Goal: Task Accomplishment & Management: Complete application form

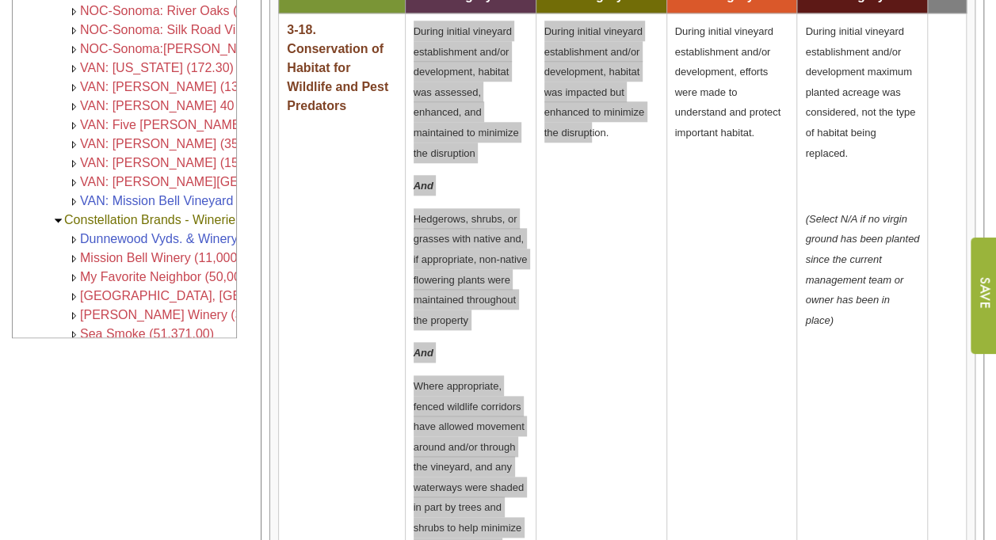
scroll to position [56, 0]
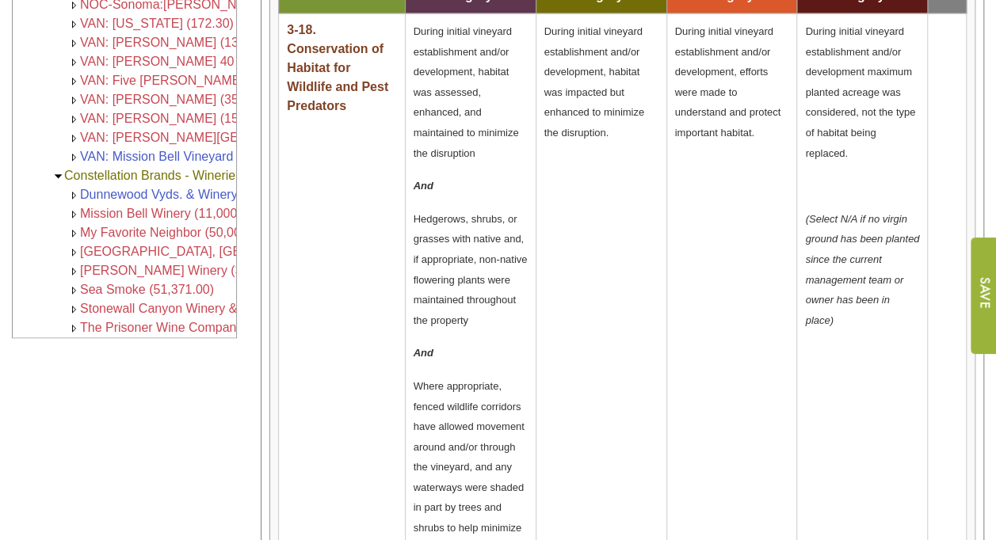
click at [344, 254] on td "3-18. Conservation of Habitat for Wildlife and Pest Predators" at bounding box center [342, 326] width 126 height 626
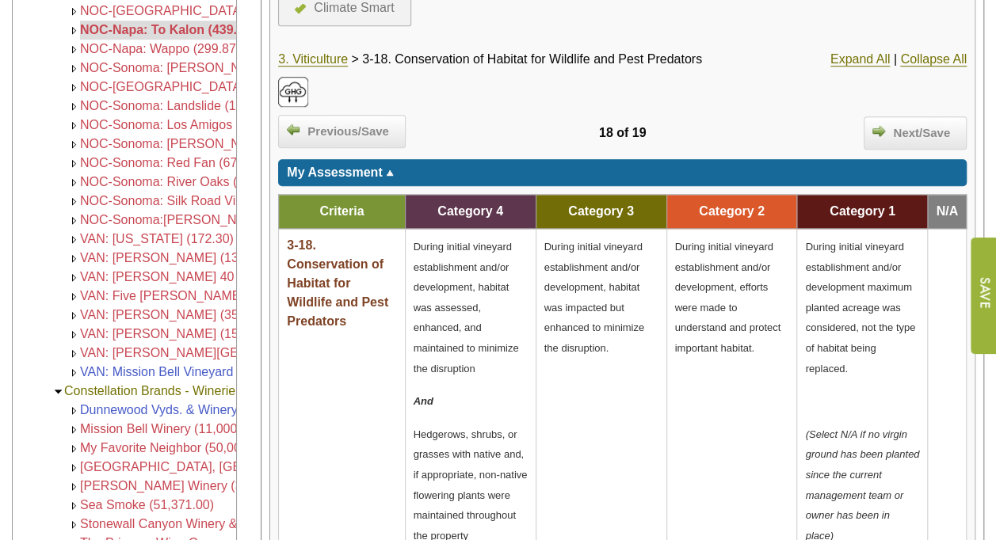
scroll to position [531, 0]
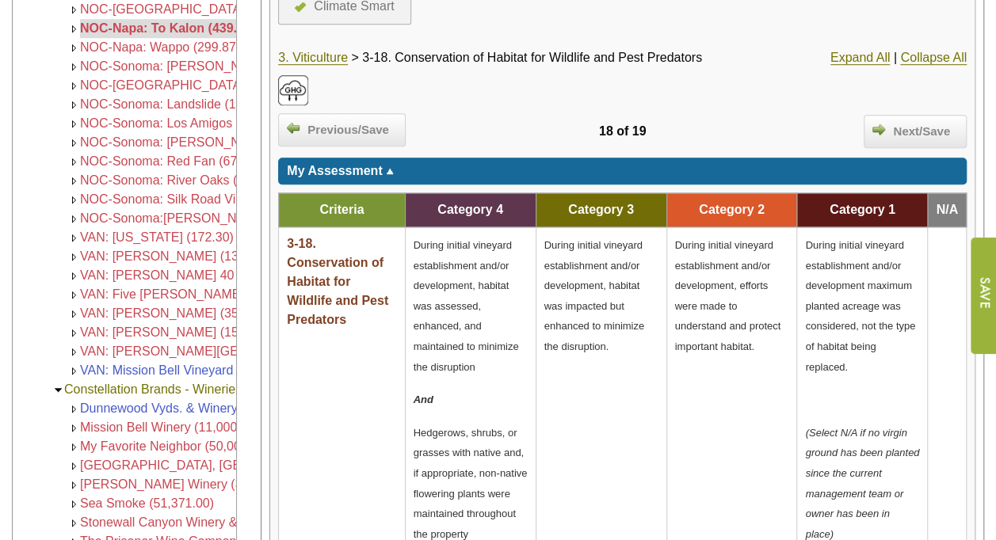
click at [412, 235] on td "During initial vineyard establishment and/or development, habitat was assessed,…" at bounding box center [470, 540] width 131 height 626
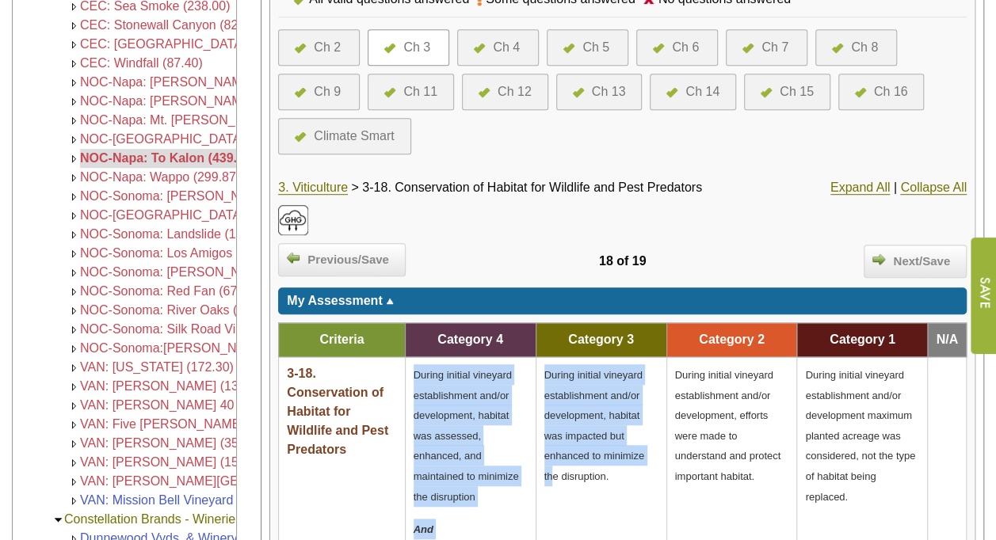
scroll to position [957, 0]
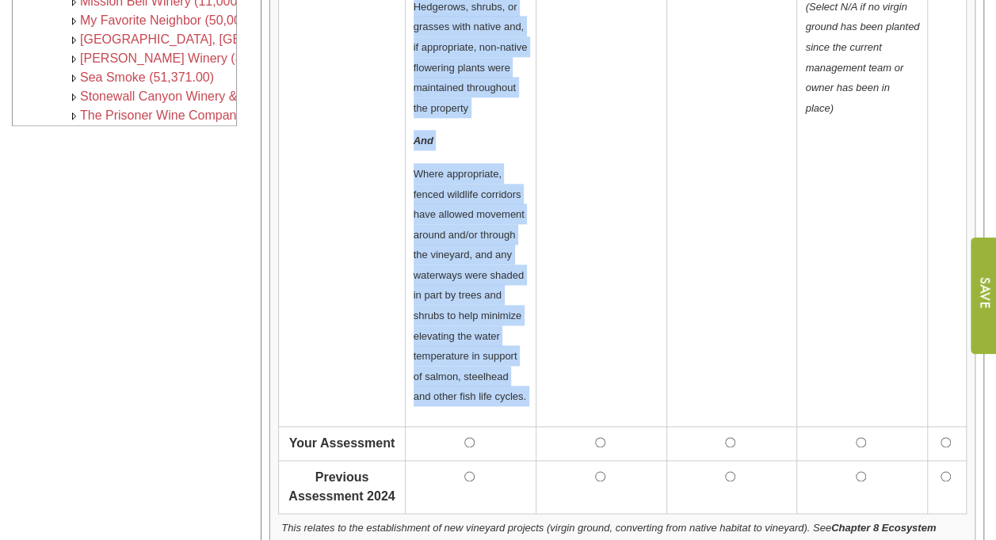
drag, startPoint x: 415, startPoint y: 235, endPoint x: 615, endPoint y: 182, distance: 206.6
click at [615, 182] on tr "3-18. Conservation of Habitat for Wildlife and Pest Predators During initial vi…" at bounding box center [623, 114] width 688 height 626
copy tr "During initial vineyard establishment and/or development, habitat was assessed,…"
click at [585, 282] on td "During initial vineyard establishment and/or development, habitat was impacted …" at bounding box center [601, 114] width 131 height 626
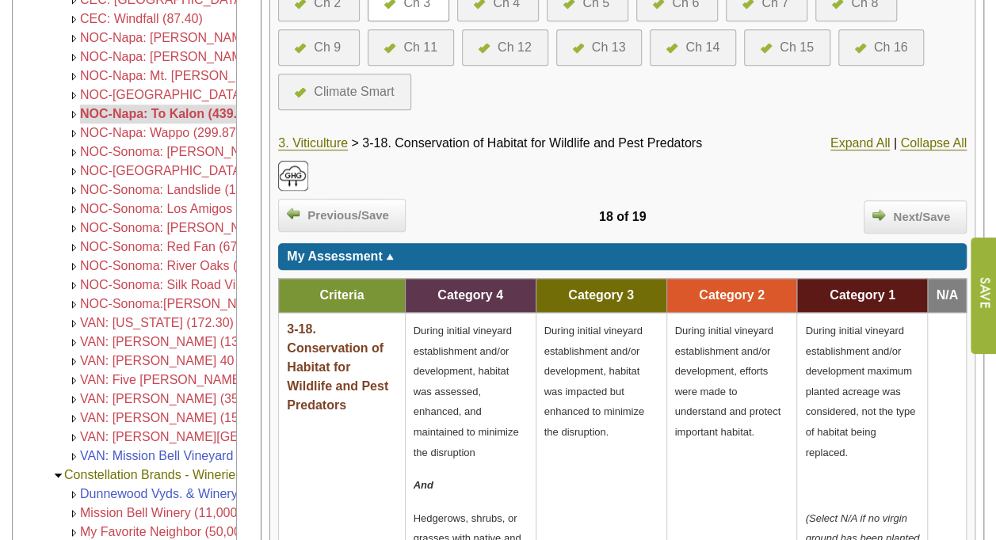
scroll to position [403, 0]
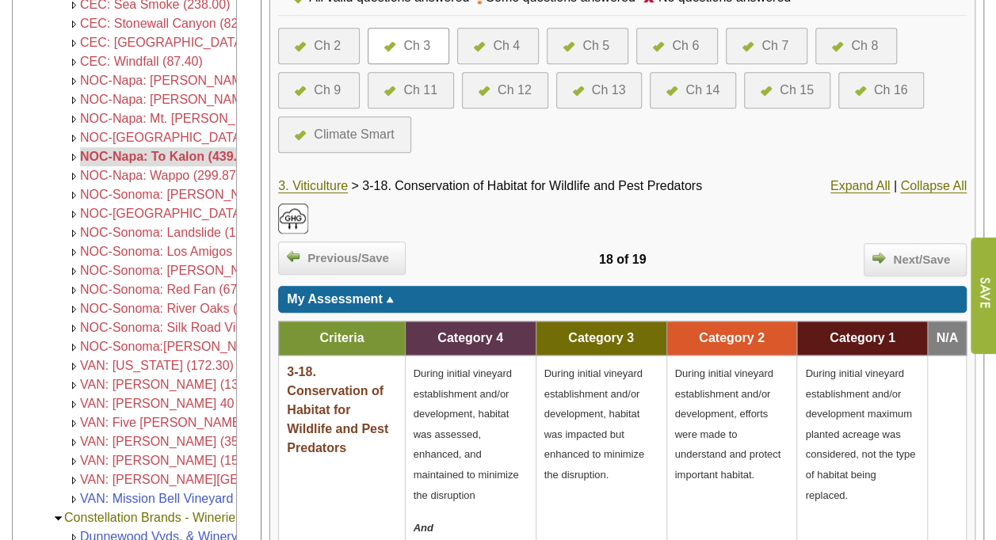
click at [506, 43] on div "Ch 4" at bounding box center [506, 45] width 27 height 19
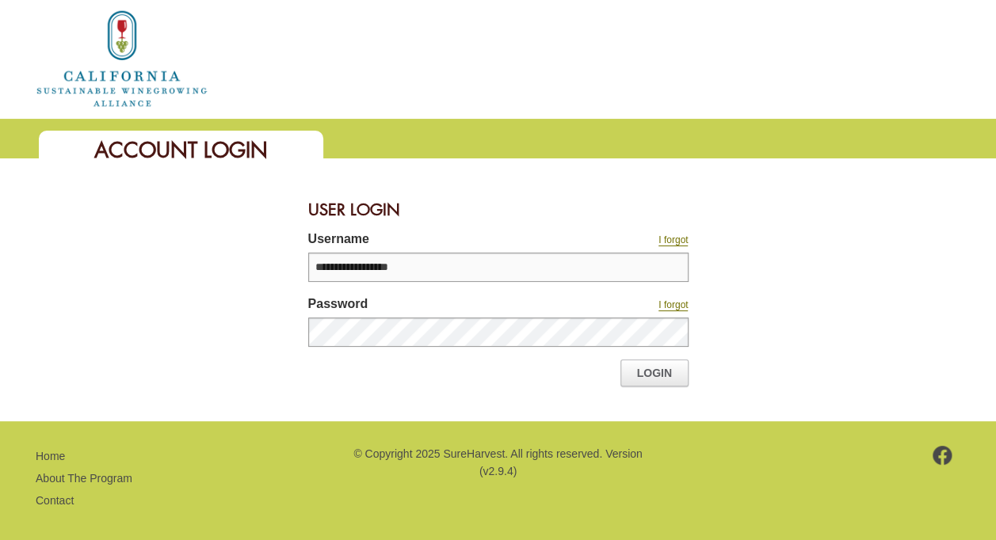
type input "**********"
click at [663, 384] on link "Login" at bounding box center [654, 373] width 68 height 27
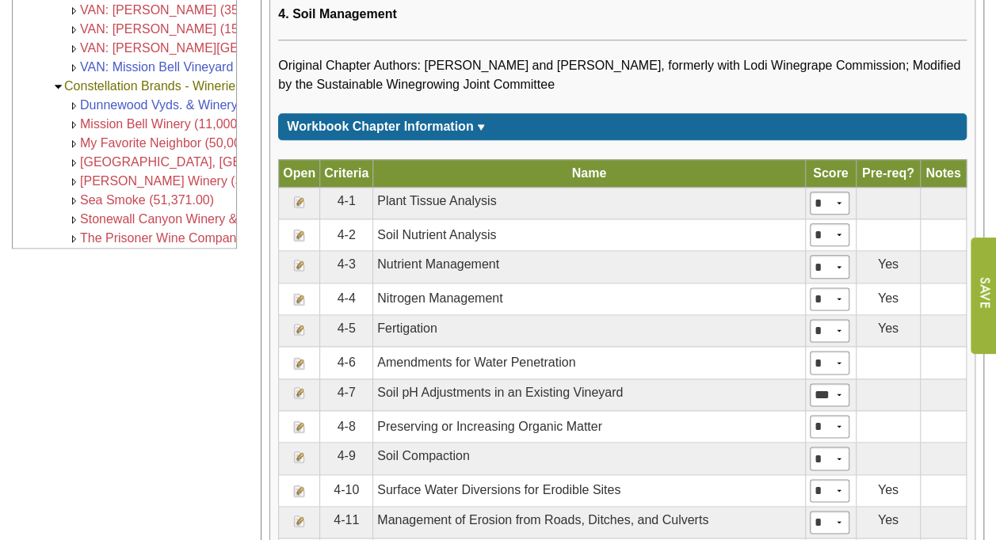
scroll to position [852, 0]
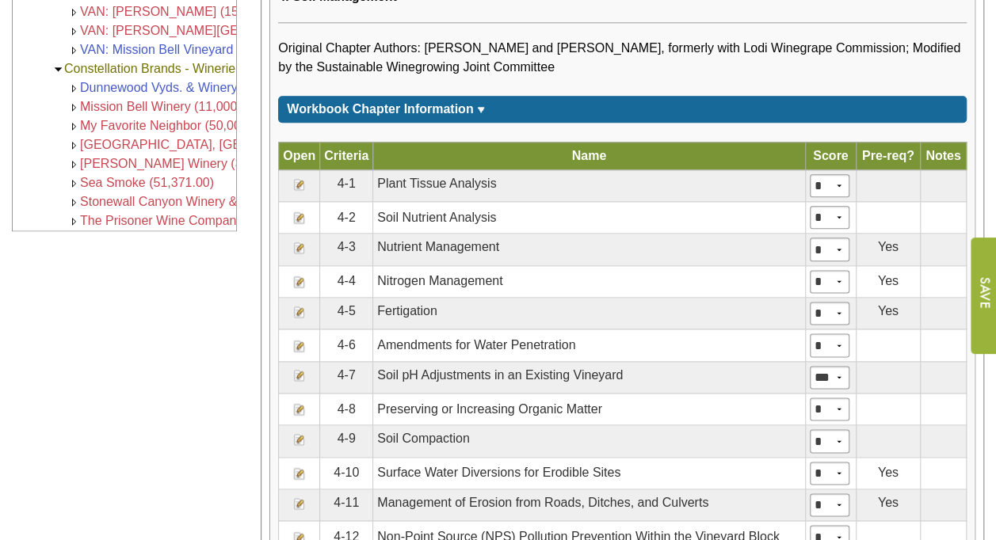
click at [297, 433] on img at bounding box center [299, 439] width 13 height 13
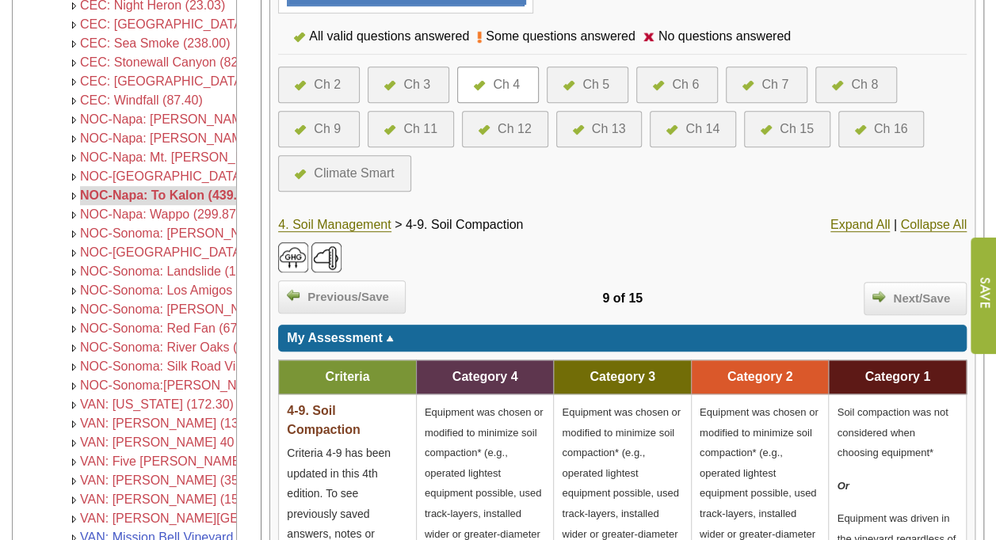
scroll to position [369, 0]
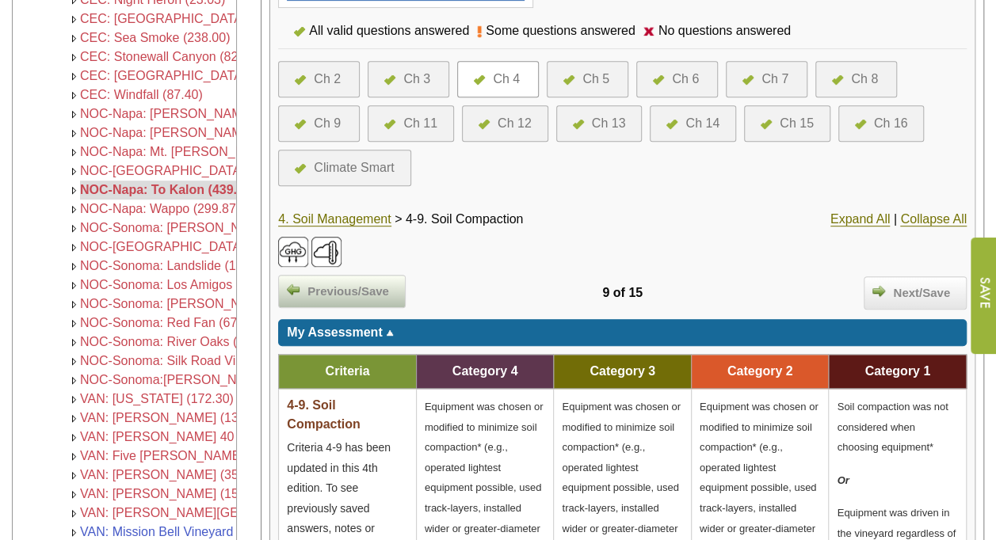
click at [357, 284] on span "Previous/Save" at bounding box center [348, 292] width 97 height 18
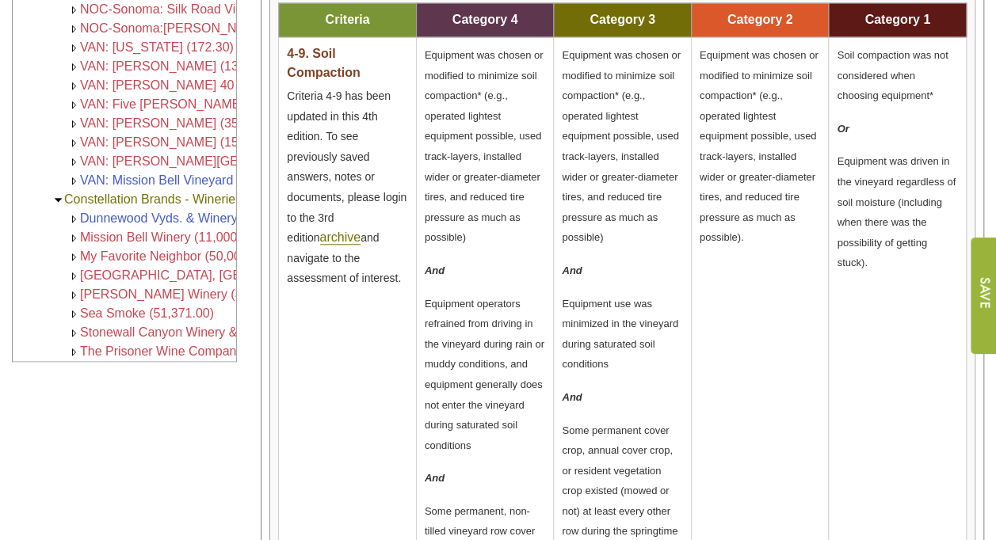
scroll to position [722, 0]
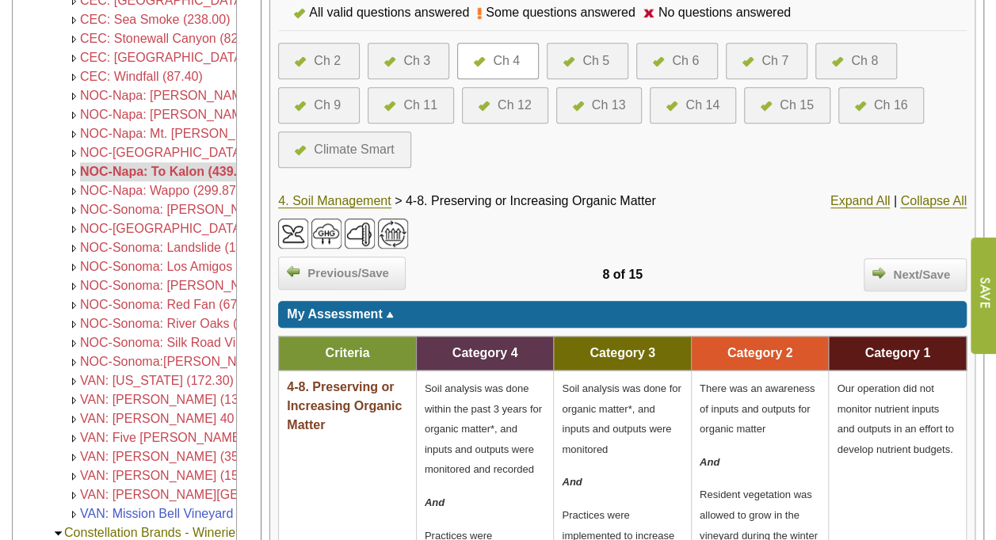
scroll to position [389, 0]
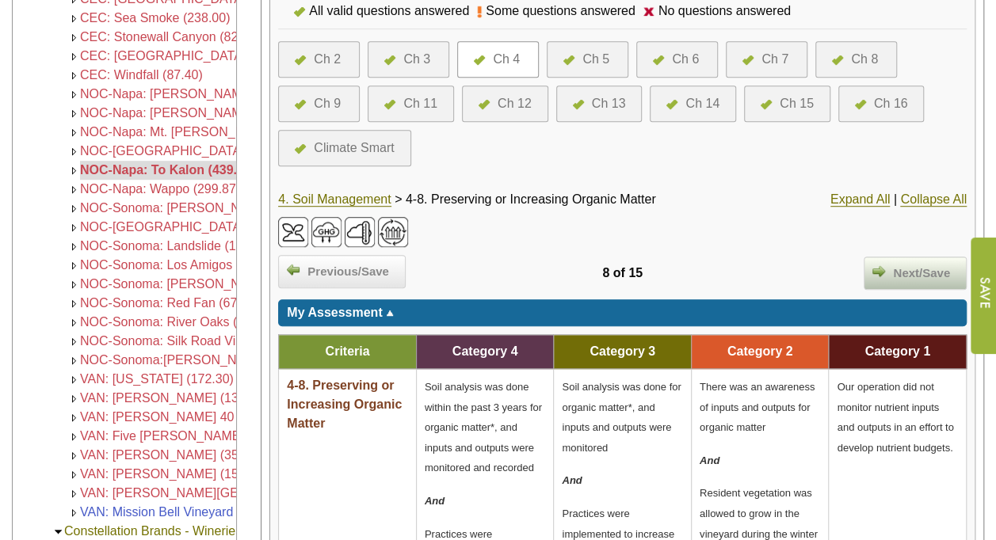
click at [934, 272] on span "Next/Save" at bounding box center [921, 274] width 73 height 18
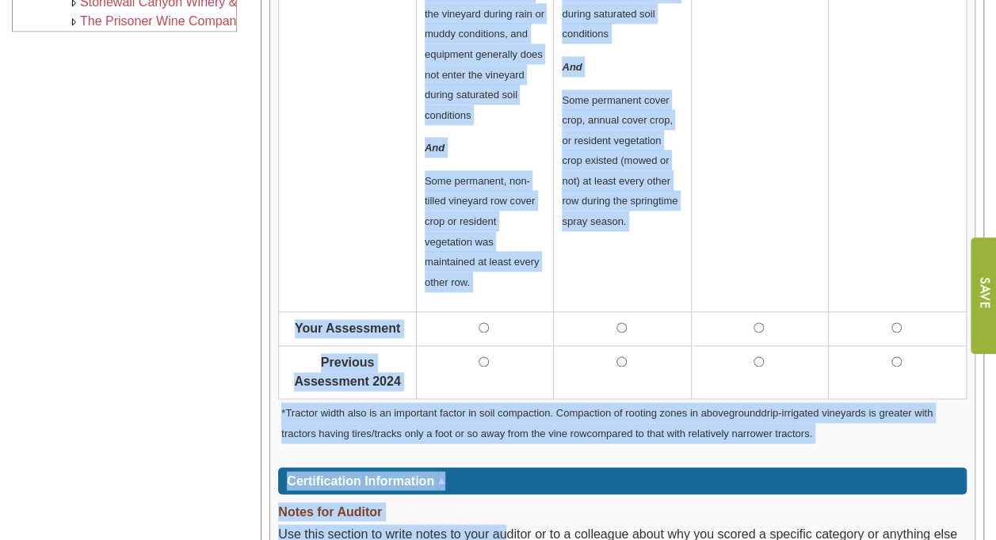
scroll to position [1112, 0]
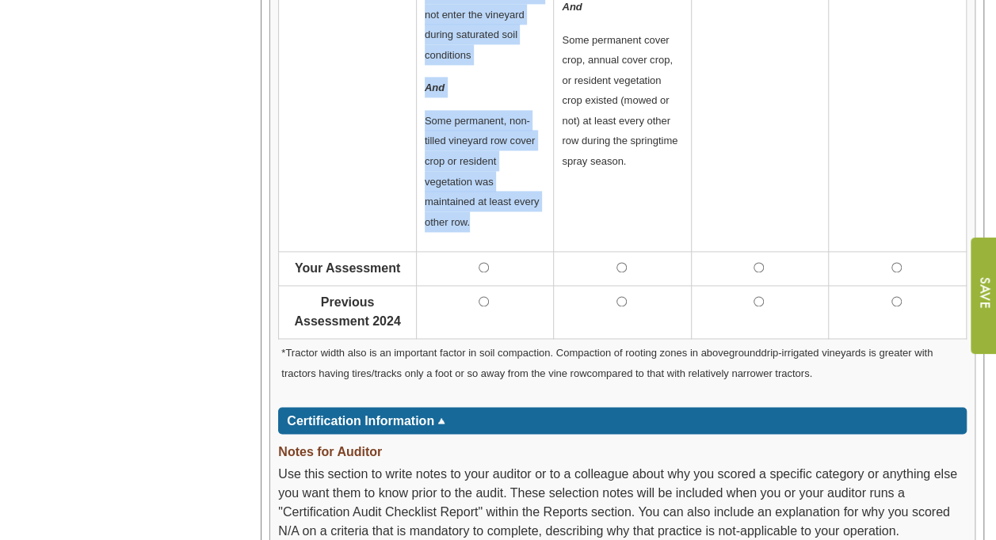
drag, startPoint x: 424, startPoint y: 143, endPoint x: 491, endPoint y: 221, distance: 102.3
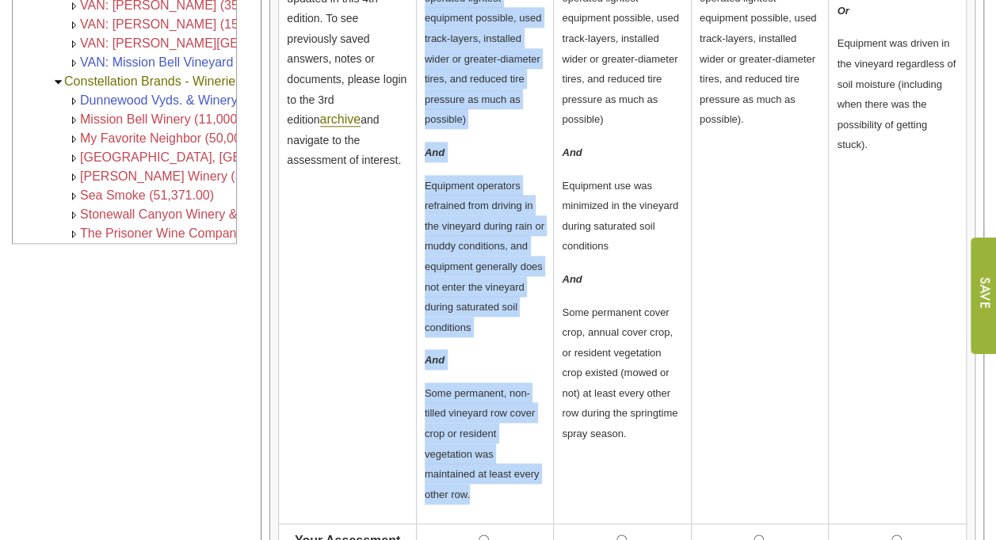
scroll to position [838, 0]
copy td "Equipment was chosen or modified to minimize soil compaction* (e.g., operated l…"
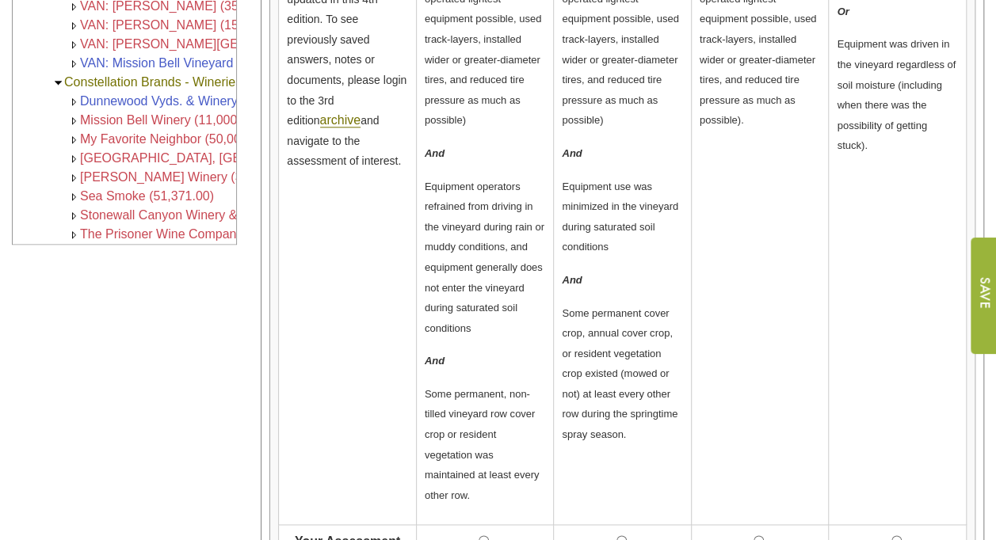
click at [784, 152] on td "Equipment was chosen or modified to minimize soil compaction* (e.g., operated l…" at bounding box center [760, 222] width 138 height 605
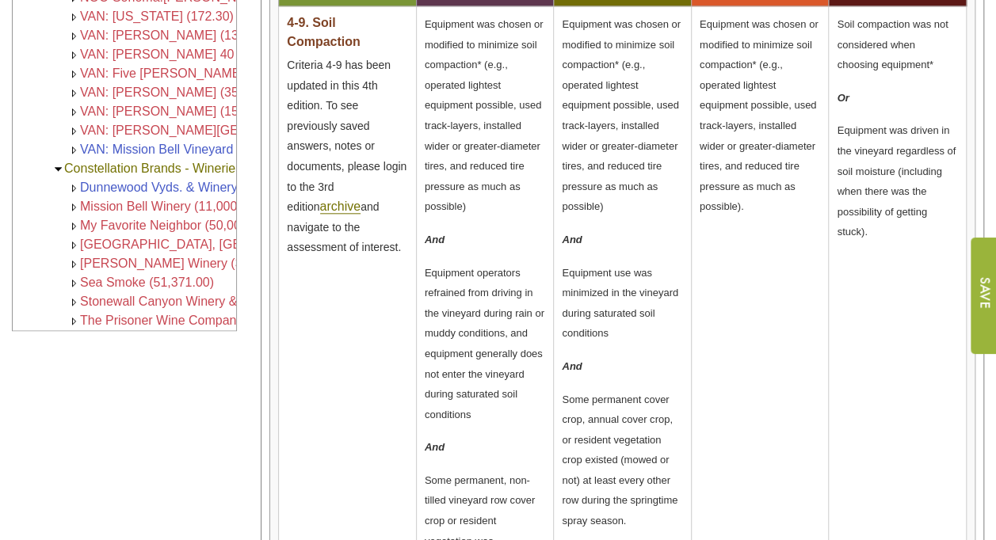
scroll to position [744, 0]
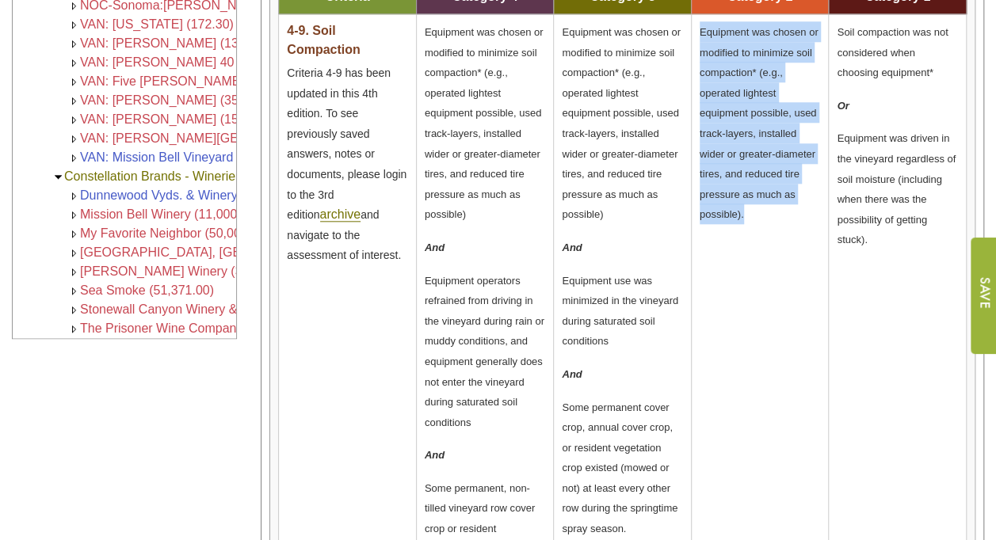
drag, startPoint x: 699, startPoint y: 28, endPoint x: 742, endPoint y: 208, distance: 185.1
click at [742, 208] on span "Equipment was chosen or modified to minimize soil compaction* (e.g., operated l…" at bounding box center [759, 123] width 119 height 194
copy span "Equipment was chosen or modified to minimize soil compaction* (e.g., operated l…"
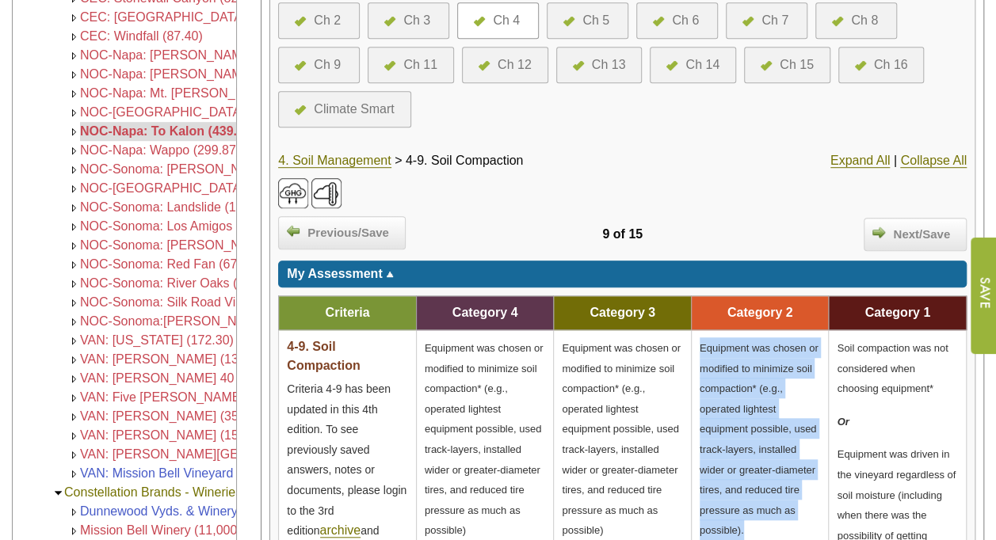
scroll to position [427, 0]
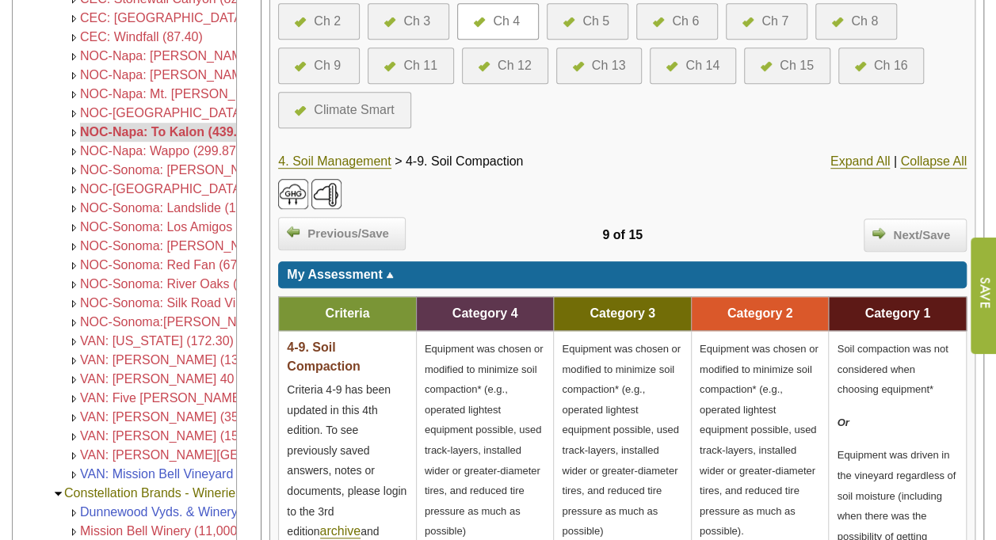
click at [513, 14] on div "Ch 4" at bounding box center [506, 21] width 27 height 19
click at [333, 160] on link "4. Soil Management" at bounding box center [334, 162] width 113 height 14
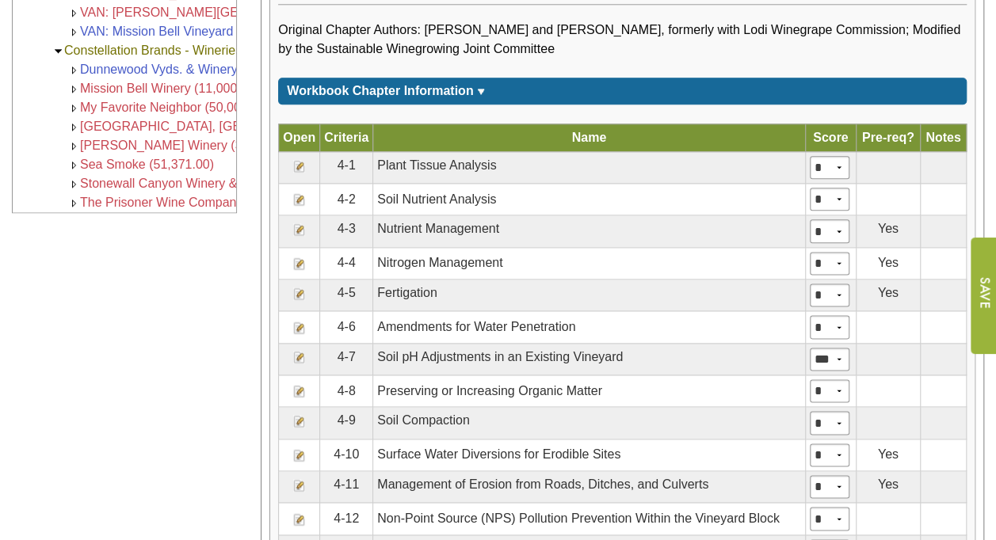
scroll to position [871, 0]
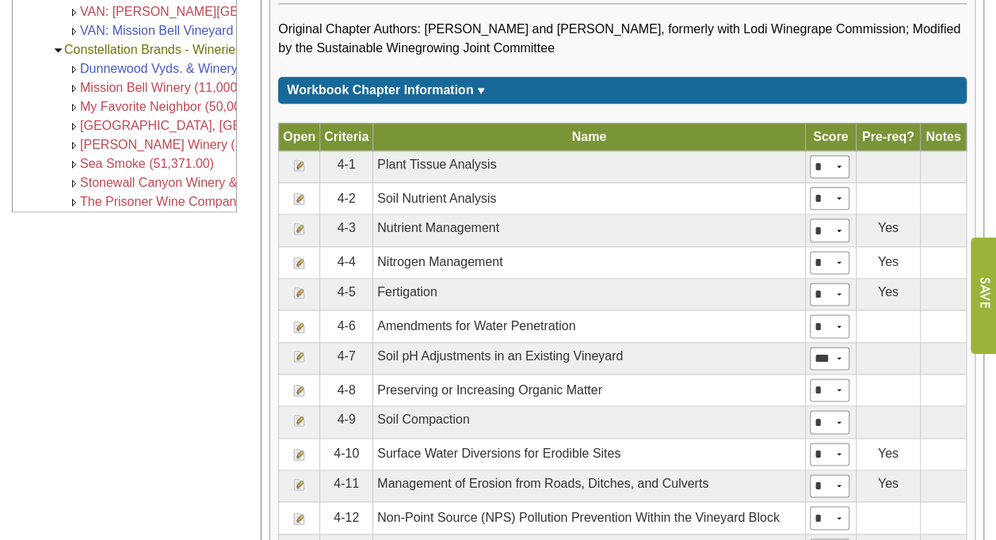
click at [301, 513] on img at bounding box center [299, 519] width 13 height 13
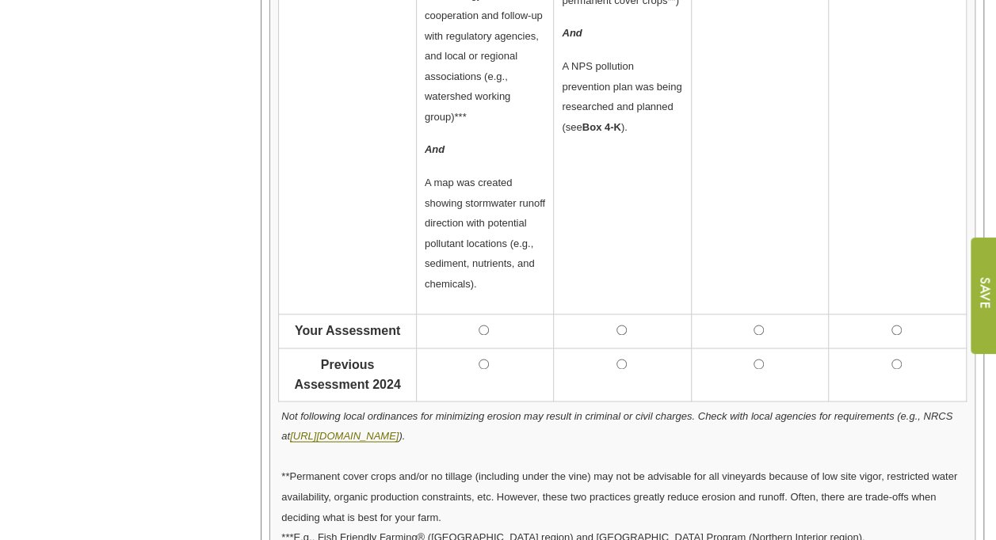
scroll to position [1112, 0]
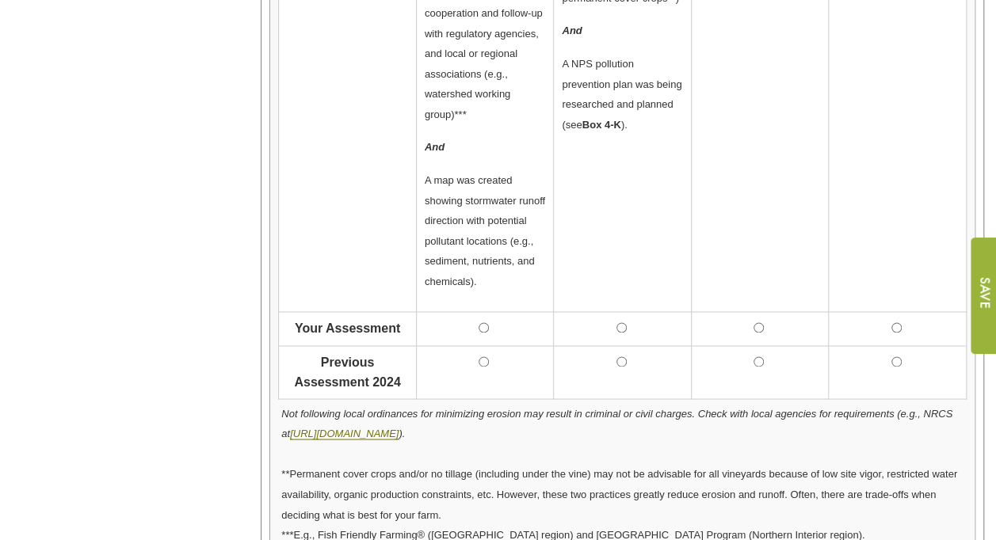
click at [653, 433] on p "Not following local ordinances for minimizing erosion may result in criminal or…" at bounding box center [622, 484] width 682 height 162
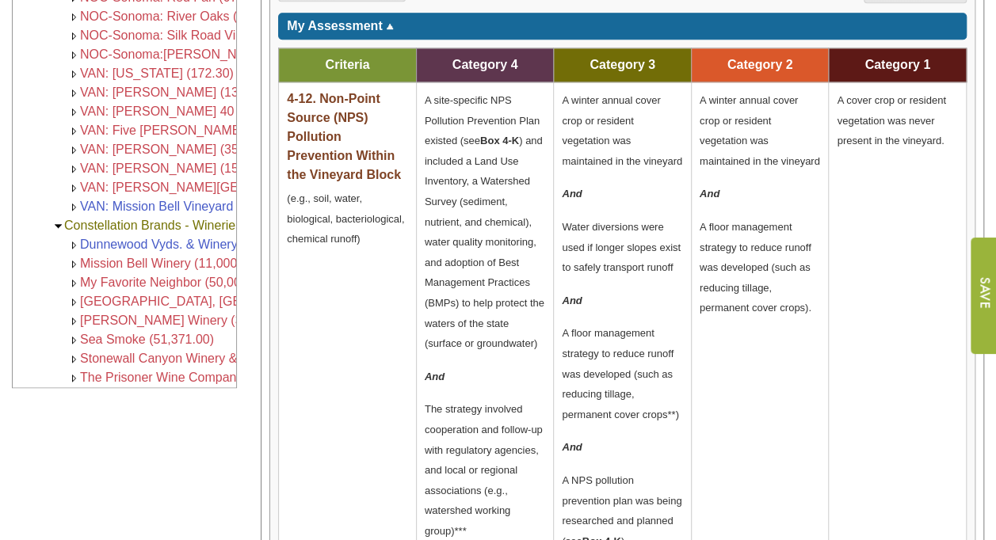
scroll to position [634, 0]
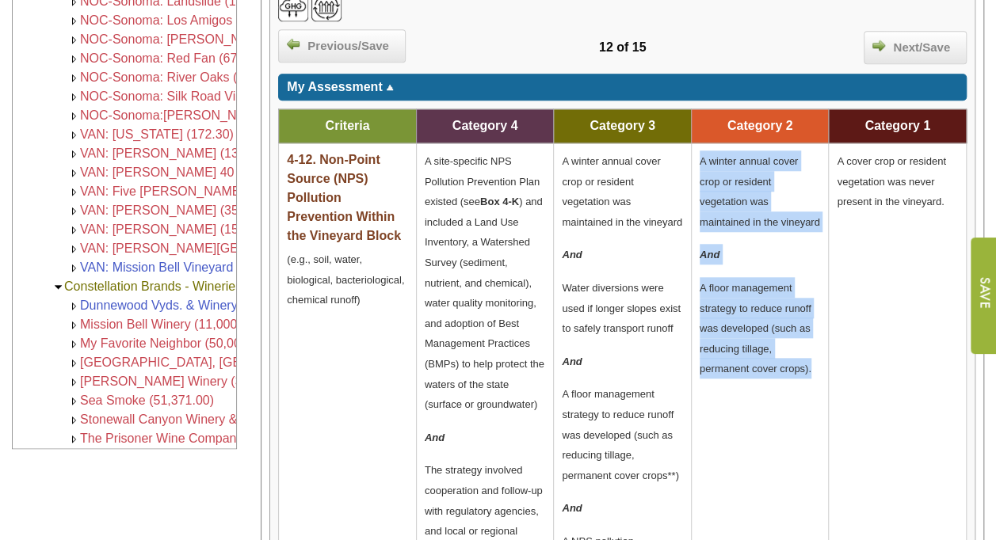
drag, startPoint x: 812, startPoint y: 385, endPoint x: 697, endPoint y: 158, distance: 254.8
click at [697, 158] on td "A winter annual cover crop or resident vegetation was maintained in the vineyar…" at bounding box center [760, 466] width 138 height 647
copy td "A winter annual cover crop or resident vegetation was maintained in the vineyar…"
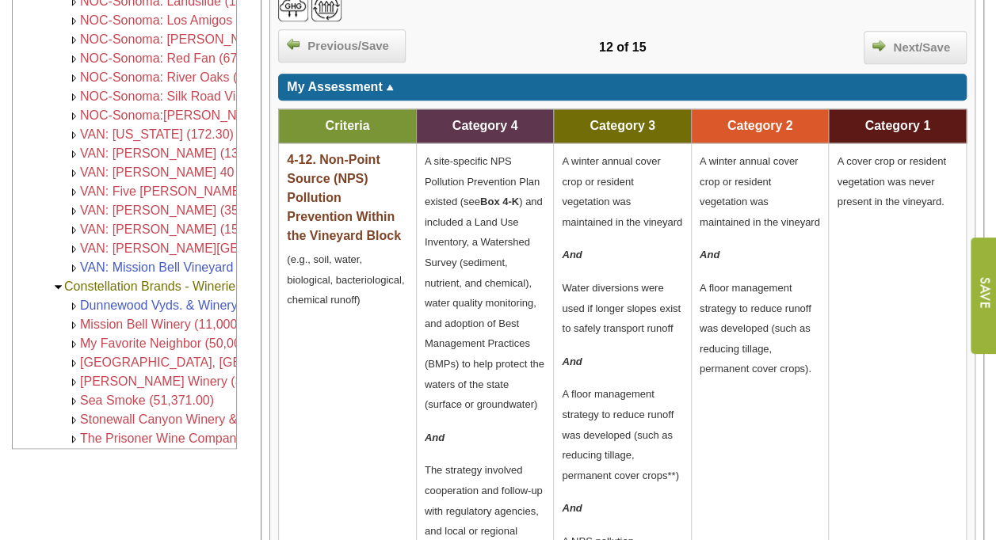
click at [425, 155] on span "A site-specific NPS Pollution Prevention Plan existed (see Box 4-K ) and includ…" at bounding box center [485, 282] width 120 height 255
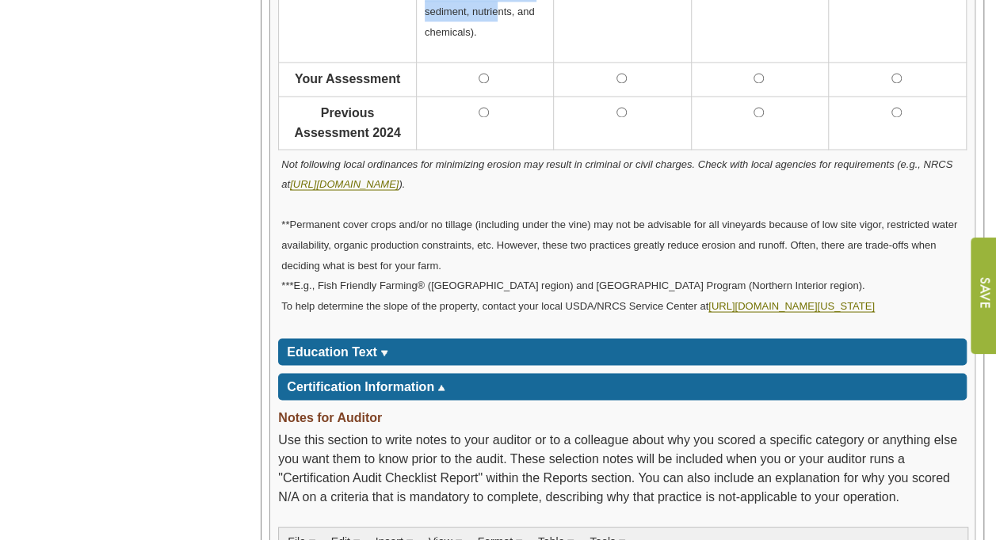
scroll to position [1360, 0]
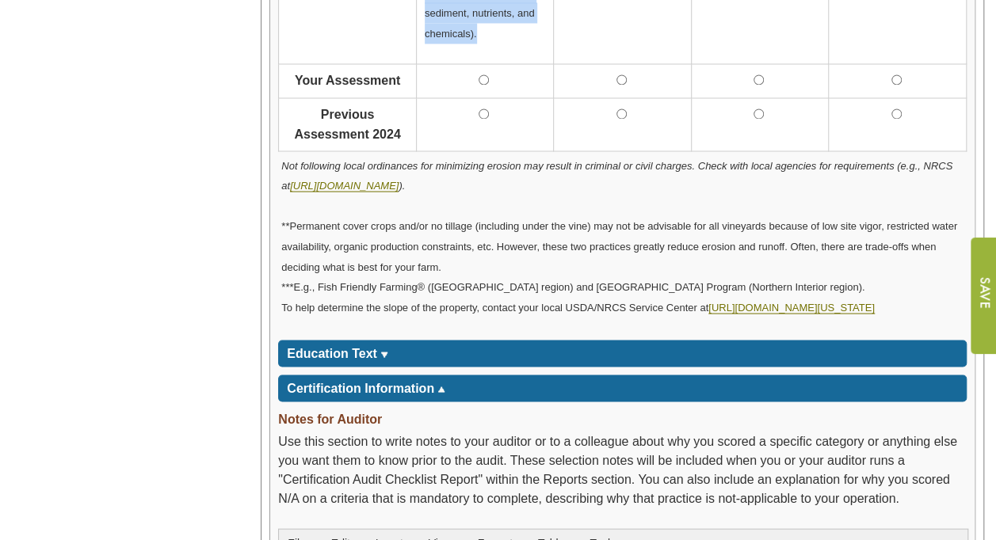
drag, startPoint x: 425, startPoint y: 154, endPoint x: 495, endPoint y: 25, distance: 146.5
copy td "A site-specific NPS Pollution Prevention Plan existed (see Box 4-K ) and includ…"
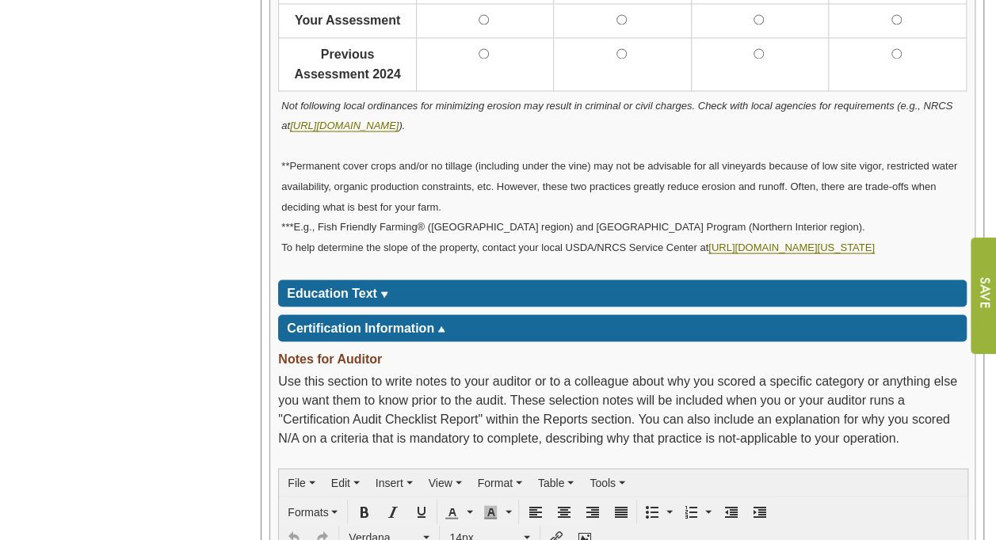
click at [383, 292] on img at bounding box center [384, 295] width 8 height 6
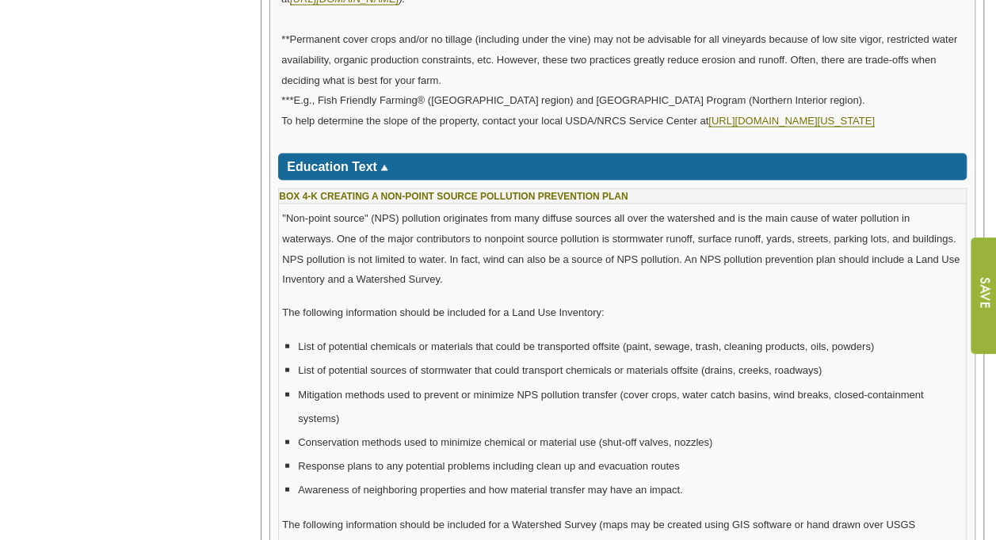
scroll to position [1547, 0]
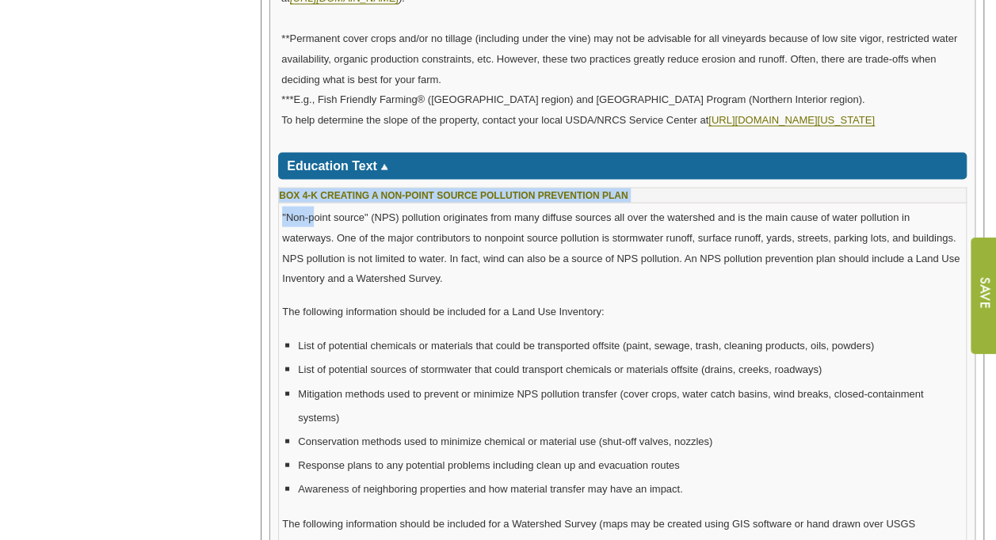
drag, startPoint x: 276, startPoint y: 185, endPoint x: 311, endPoint y: 208, distance: 42.0
click at [311, 208] on div "Overall Assessment Progress 100% |" at bounding box center [622, 542] width 704 height 3579
drag, startPoint x: 311, startPoint y: 208, endPoint x: 330, endPoint y: 217, distance: 20.6
click at [311, 212] on span ""Non-point source" (NPS) pollution originates from many diffuse sources all ove…" at bounding box center [621, 248] width 678 height 73
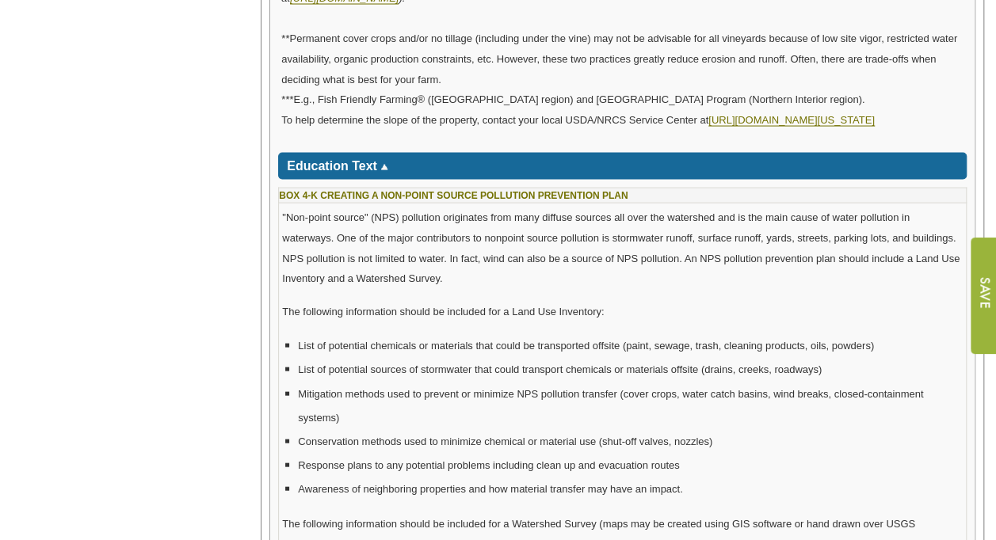
click at [340, 223] on p ""Non-point source" (NPS) pollution originates from many diffuse sources all ove…" at bounding box center [622, 247] width 681 height 81
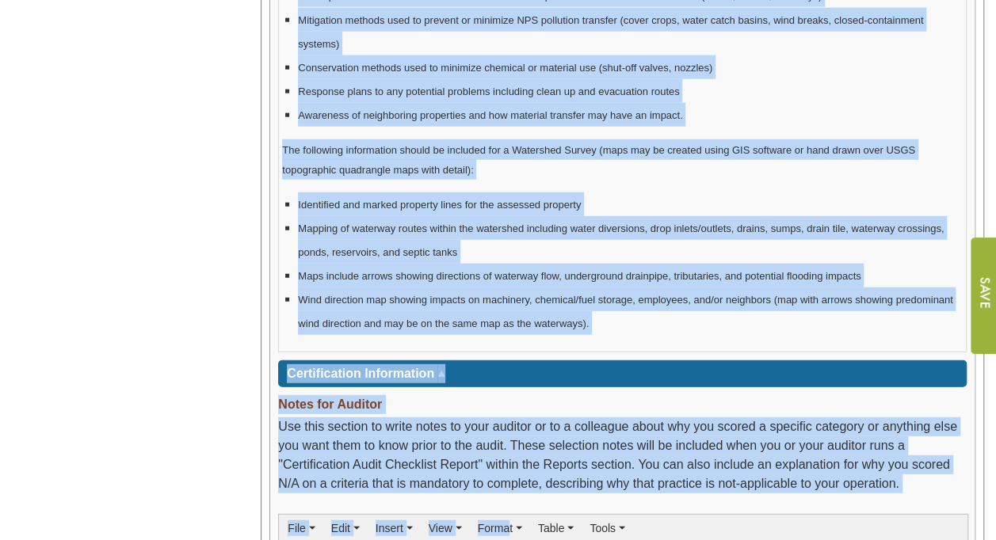
scroll to position [2054, 0]
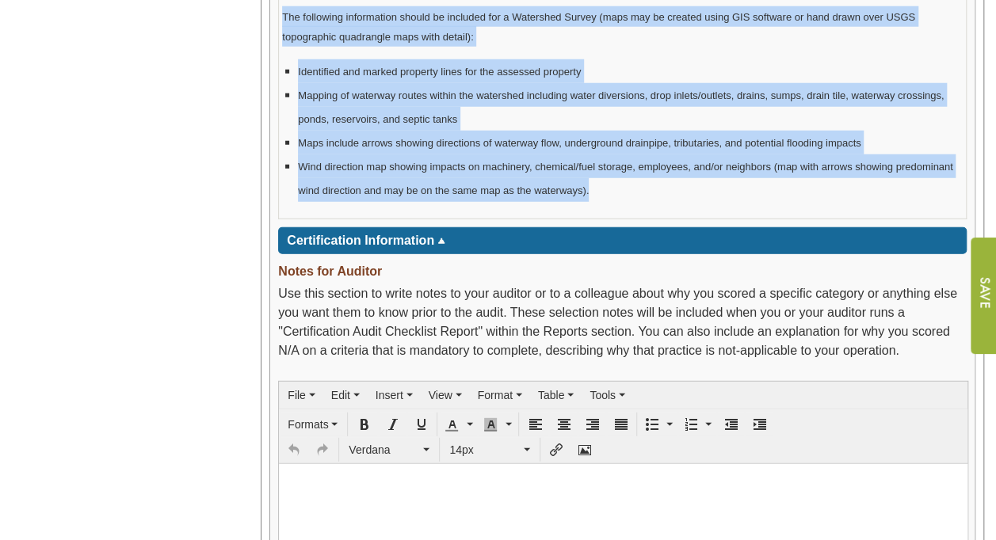
drag, startPoint x: 278, startPoint y: 185, endPoint x: 592, endPoint y: 192, distance: 313.9
copy tbody "BOX 4-K CREATING A NON-POINT SOURCE POLLUTION PREVENTION PLAN "Non-point source…"
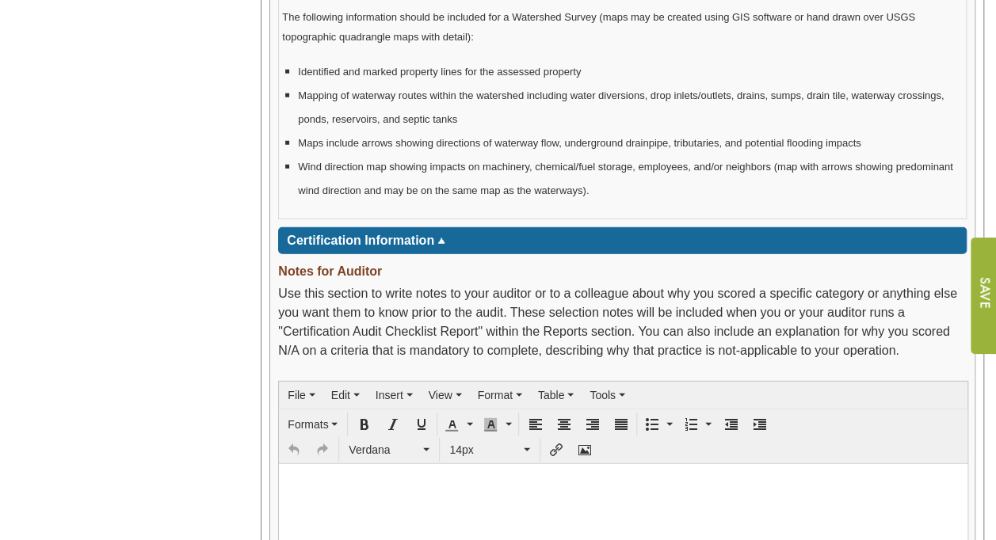
click at [493, 302] on div "Use this section to write notes to your auditor or to a colleague about why you…" at bounding box center [622, 326] width 689 height 84
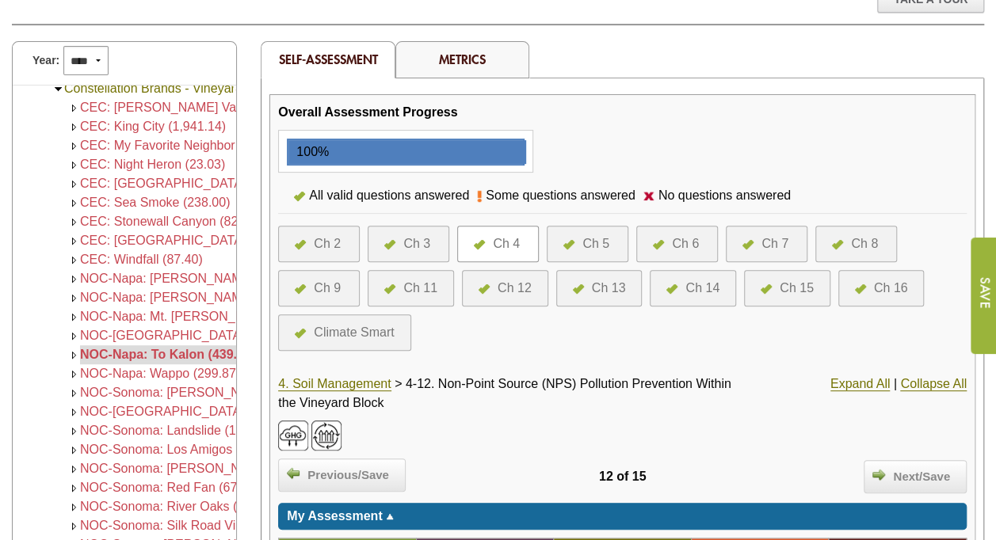
scroll to position [198, 0]
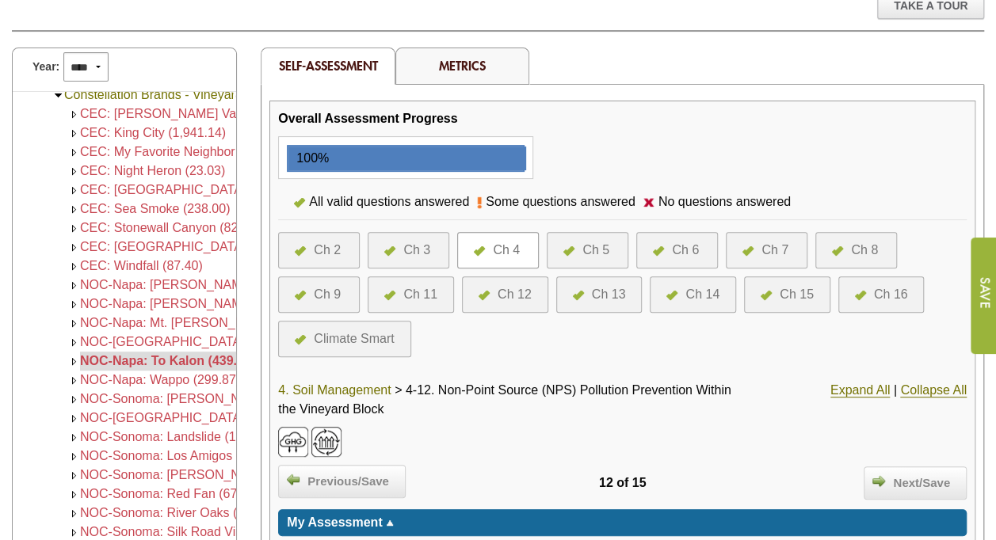
click at [372, 386] on link "4. Soil Management" at bounding box center [334, 391] width 113 height 14
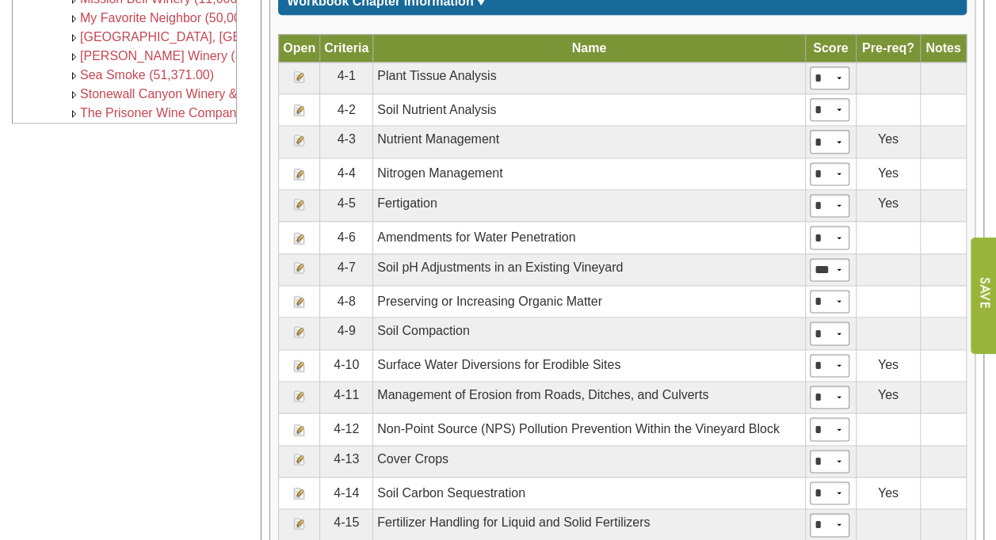
scroll to position [972, 0]
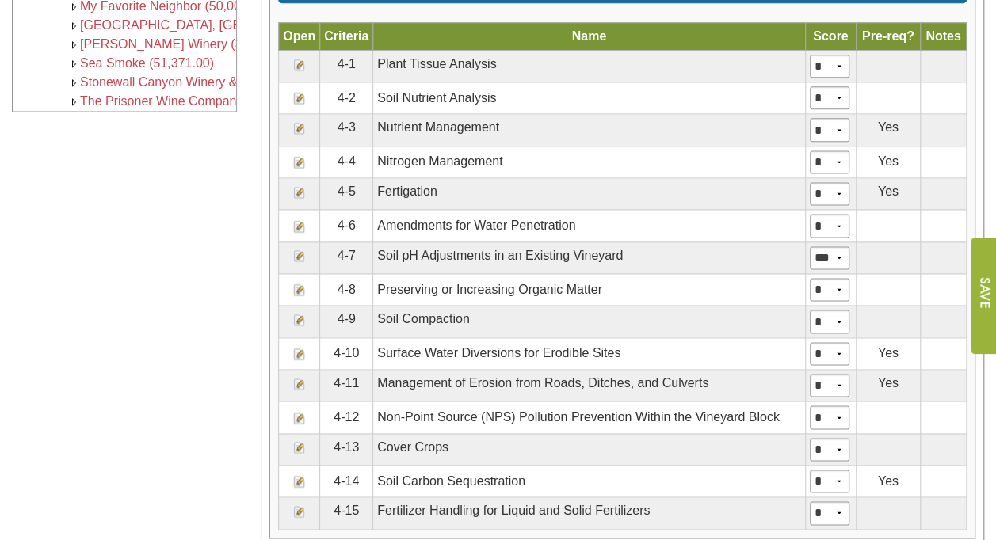
click at [296, 441] on img at bounding box center [299, 447] width 13 height 13
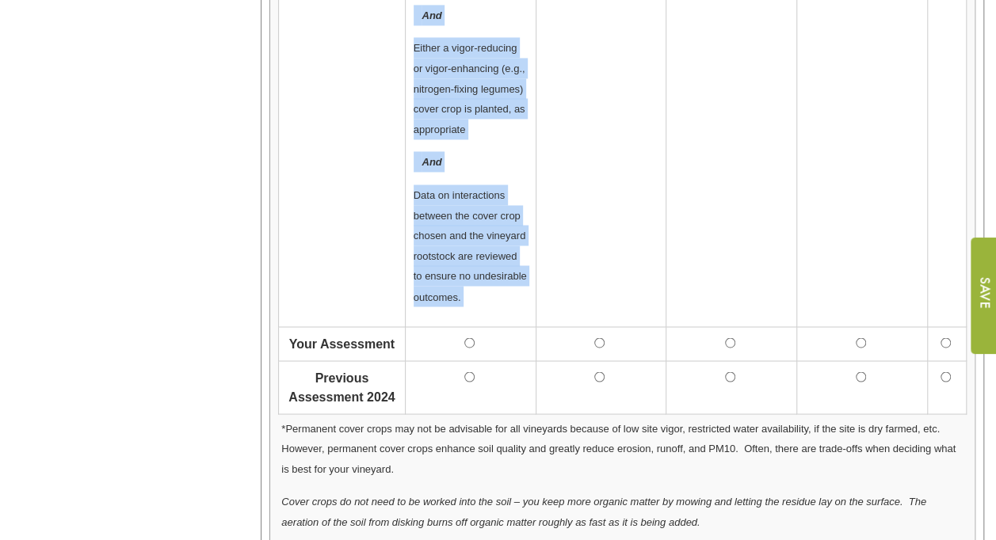
scroll to position [1044, 0]
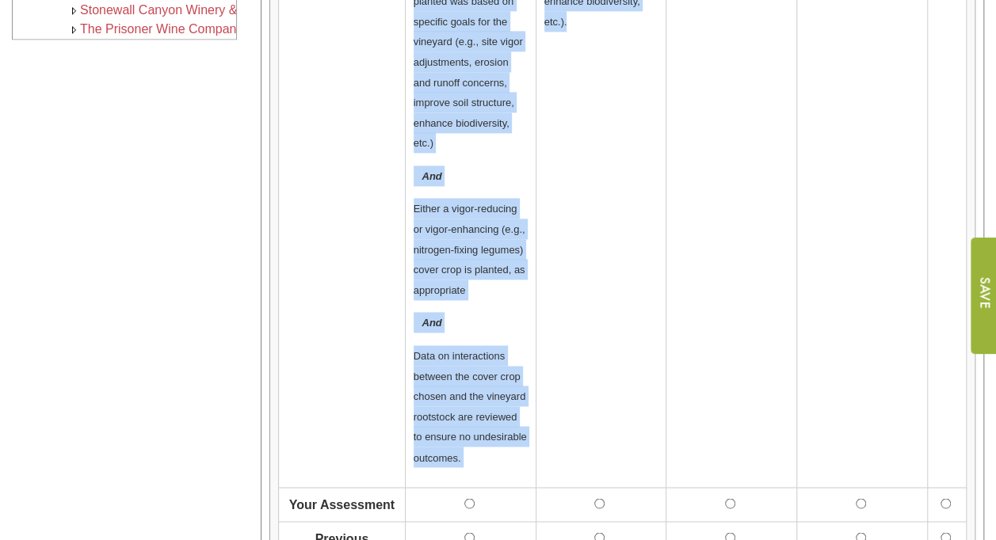
drag, startPoint x: 411, startPoint y: 33, endPoint x: 583, endPoint y: 239, distance: 268.4
click at [583, 239] on tr "4-13. Cover Crops This criteria is new in the 4th edition workbook. A permanent…" at bounding box center [623, 101] width 688 height 773
copy tr "A permanent cover crop* (seeded or resident) or an annual re-seeding non-tilled…"
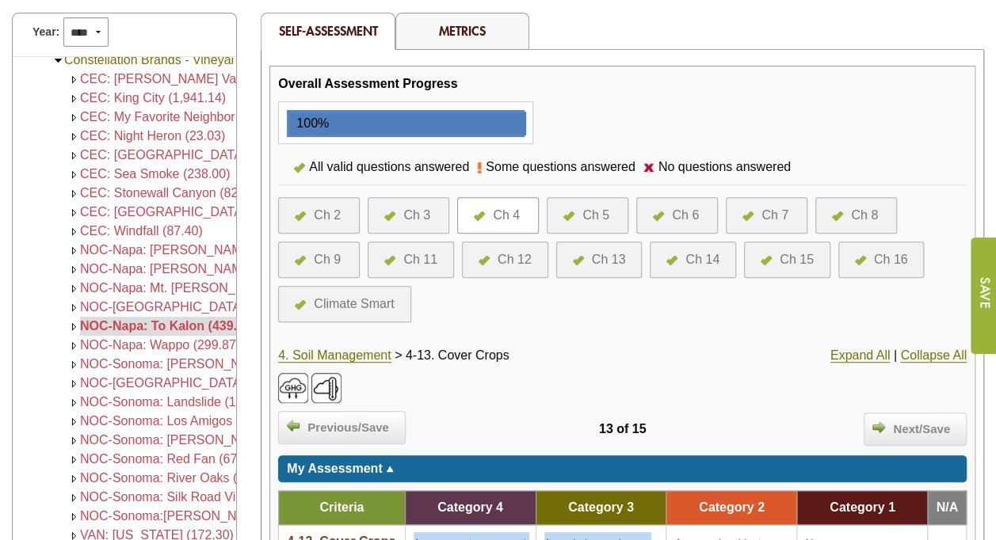
scroll to position [193, 0]
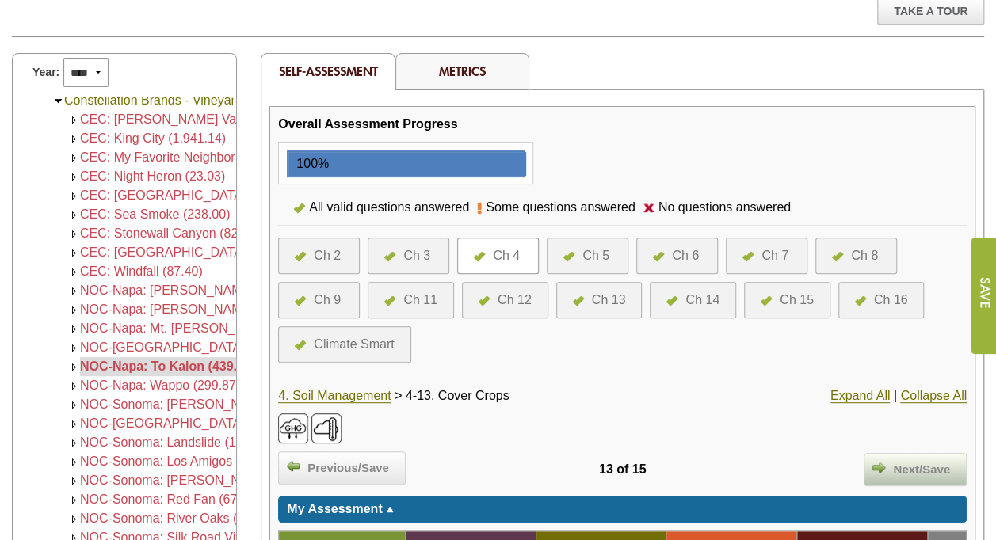
click at [919, 461] on span "Next/Save" at bounding box center [921, 470] width 73 height 18
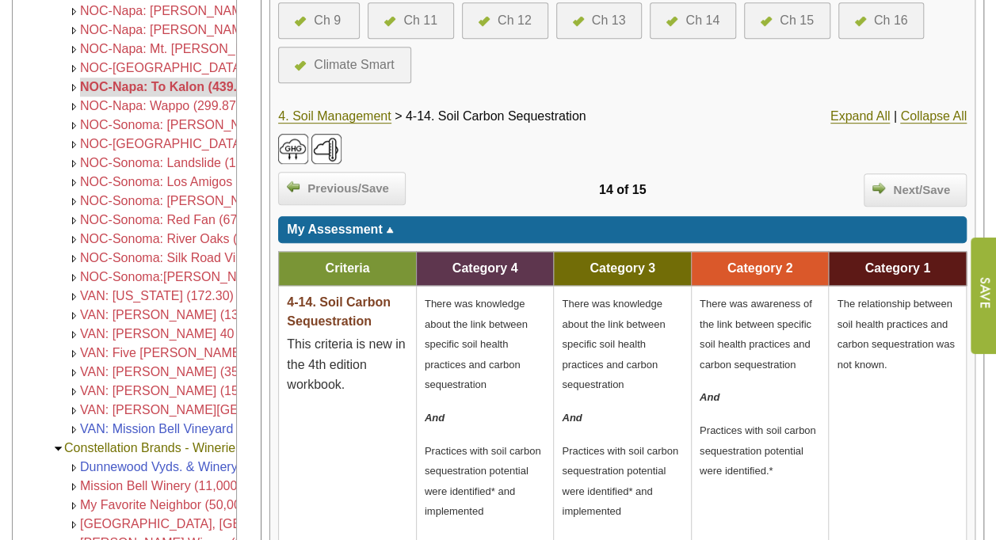
scroll to position [471, 0]
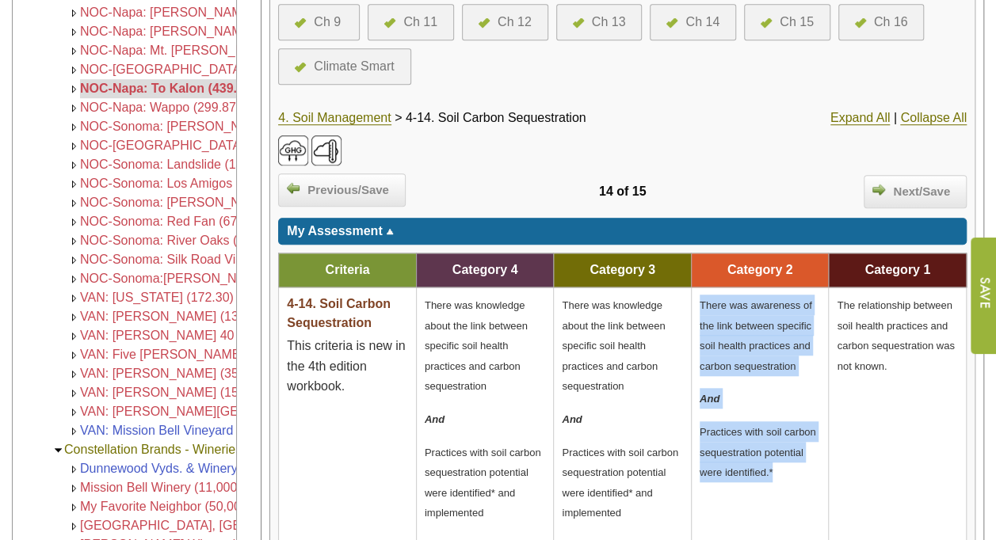
drag, startPoint x: 777, startPoint y: 468, endPoint x: 700, endPoint y: 305, distance: 179.4
copy td "There was awareness of the link between specific soil health practices and carb…"
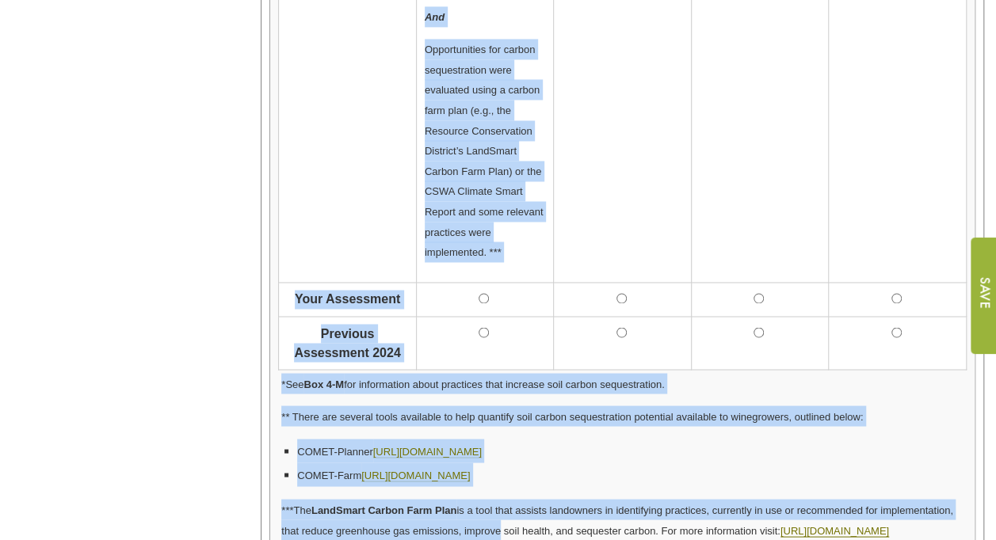
scroll to position [1327, 0]
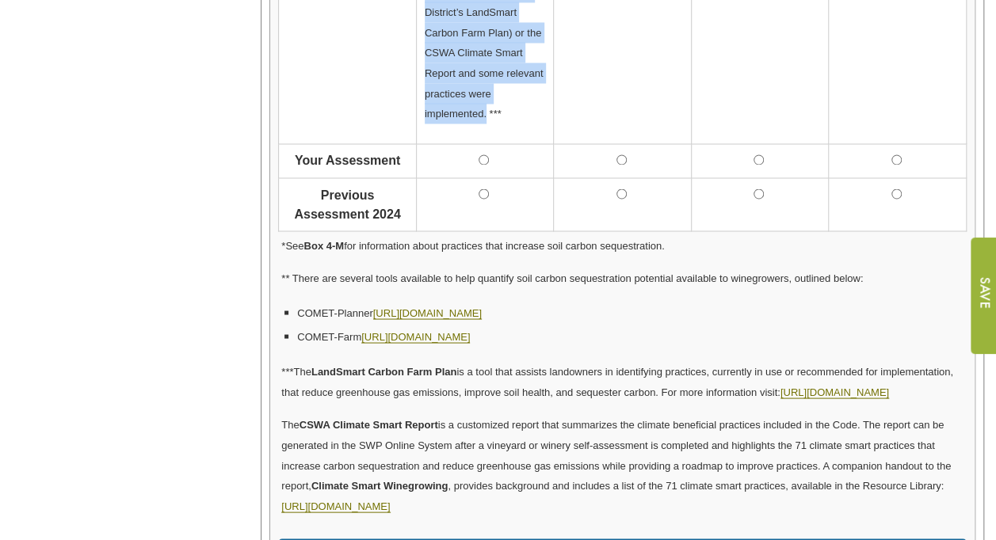
drag, startPoint x: 426, startPoint y: 300, endPoint x: 485, endPoint y: 108, distance: 200.8
copy td "There was knowledge about the link between specific soil health practices and c…"
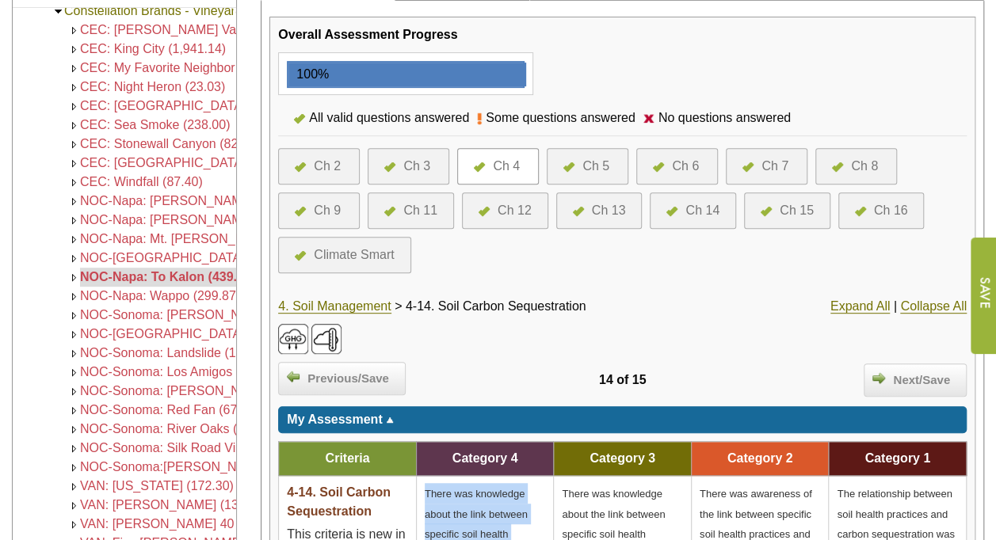
scroll to position [266, 0]
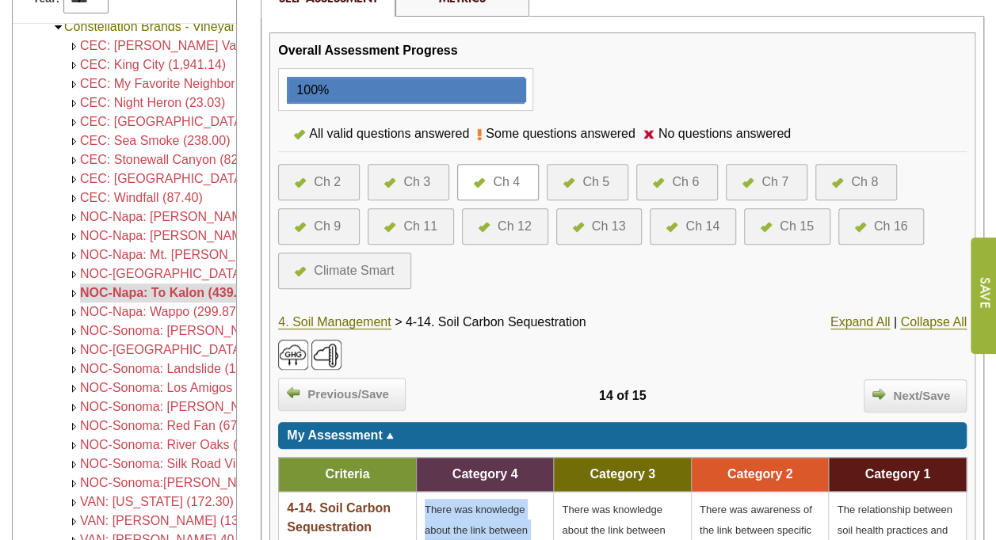
click at [678, 185] on div "Ch 6" at bounding box center [685, 182] width 27 height 19
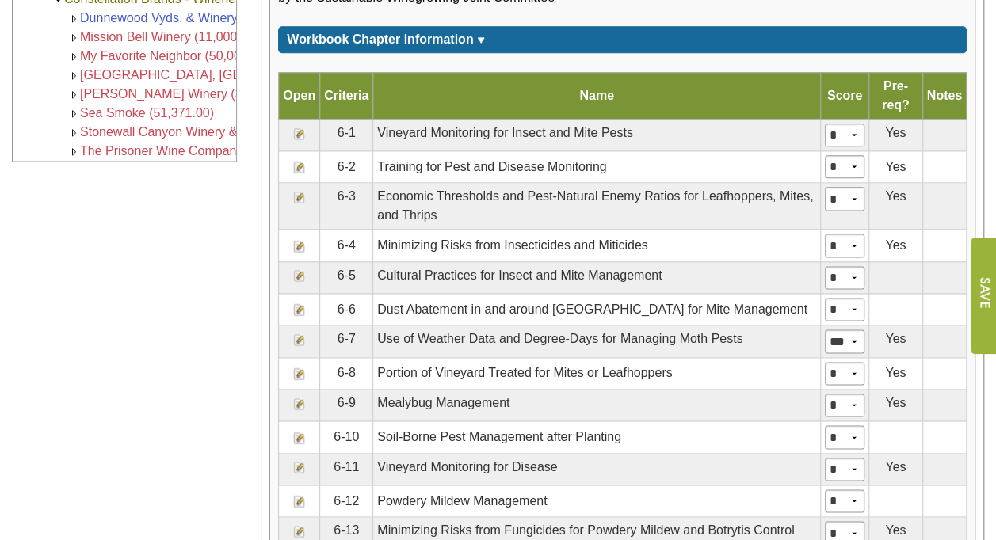
scroll to position [922, 0]
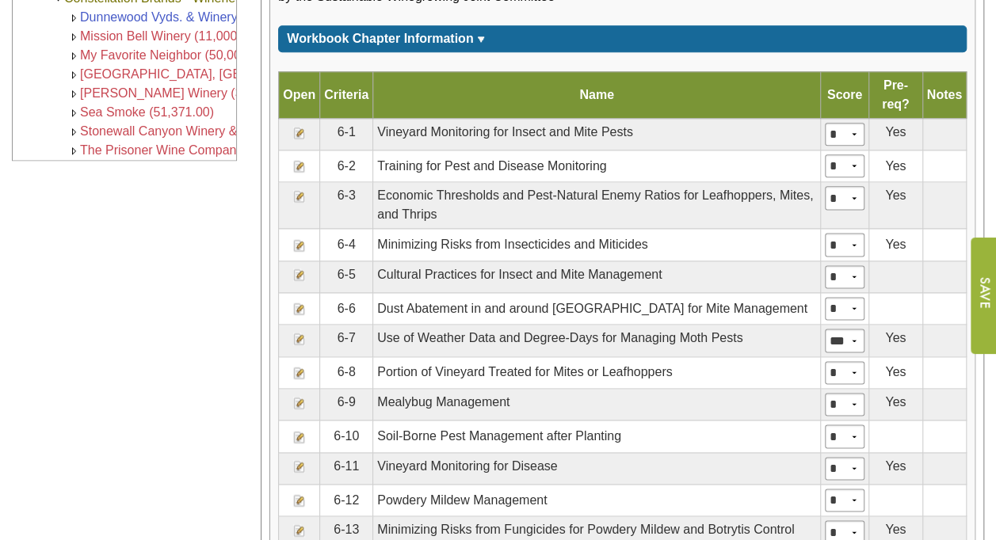
click at [296, 164] on img at bounding box center [299, 166] width 13 height 13
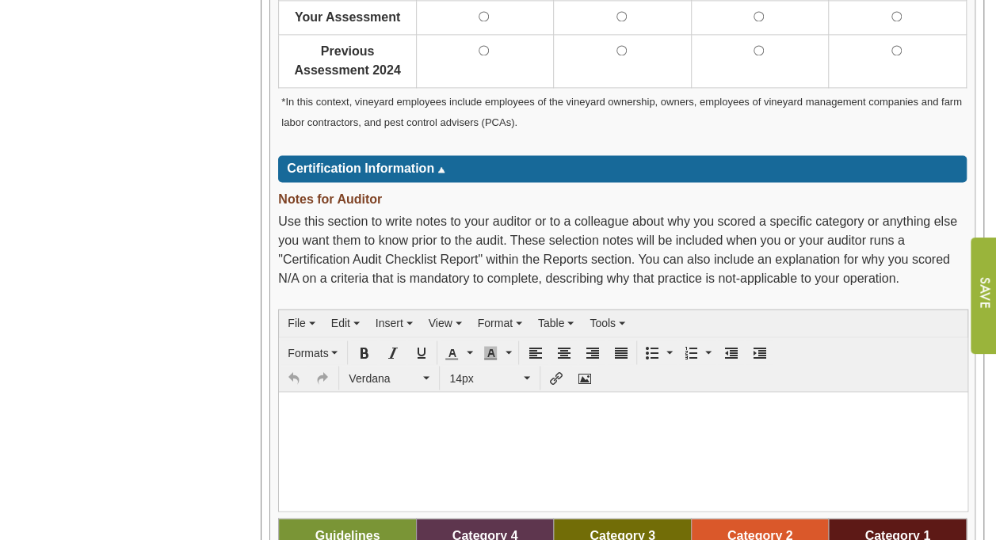
scroll to position [880, 0]
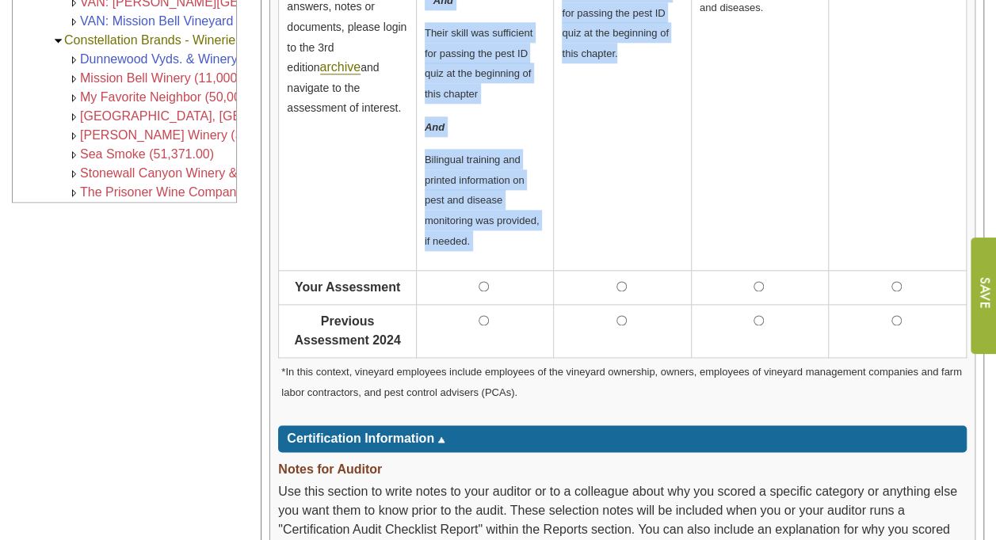
drag, startPoint x: 426, startPoint y: 214, endPoint x: 649, endPoint y: 147, distance: 232.4
click at [649, 147] on tr "6-2. Training for Pest and Disease Monitoring Criteria 6-2 has been updated in …" at bounding box center [623, 59] width 688 height 423
copy tr "A majority of people working in the vineyard were trained annually and encourag…"
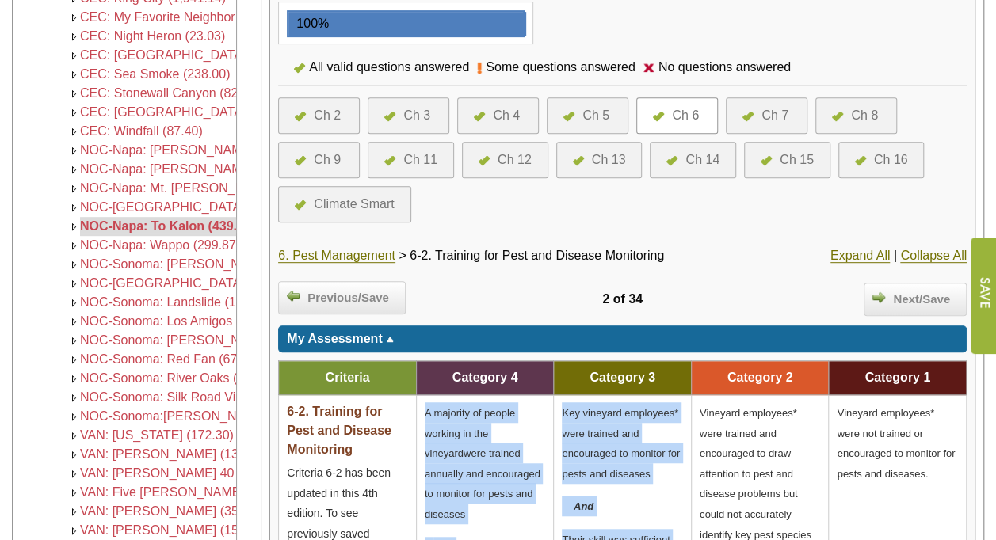
scroll to position [302, 0]
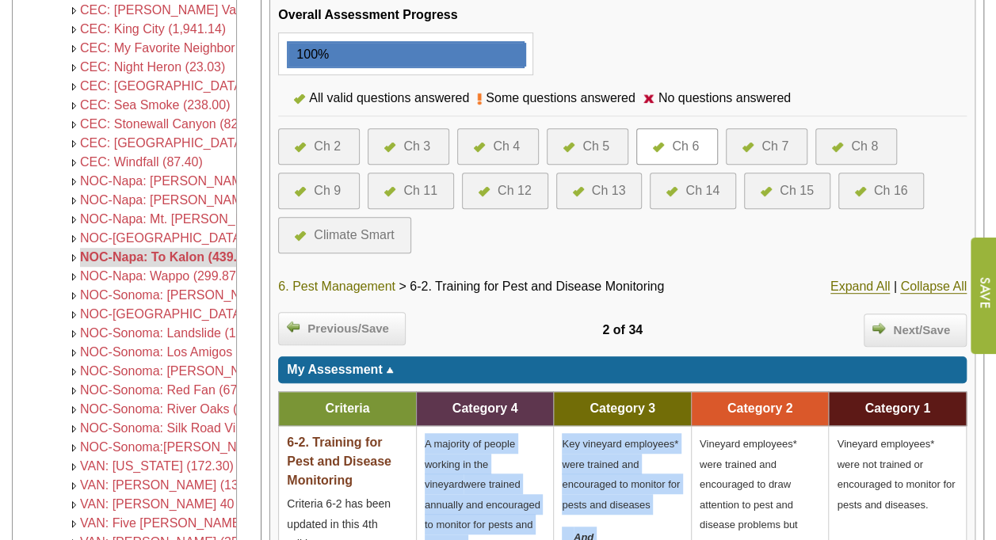
click at [357, 283] on link "6. Pest Management" at bounding box center [336, 287] width 117 height 14
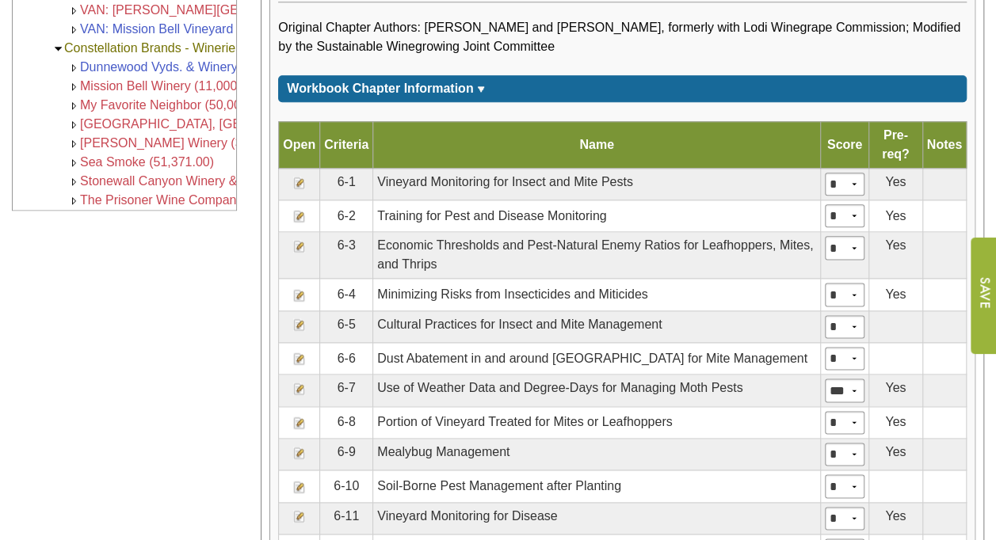
scroll to position [948, 0]
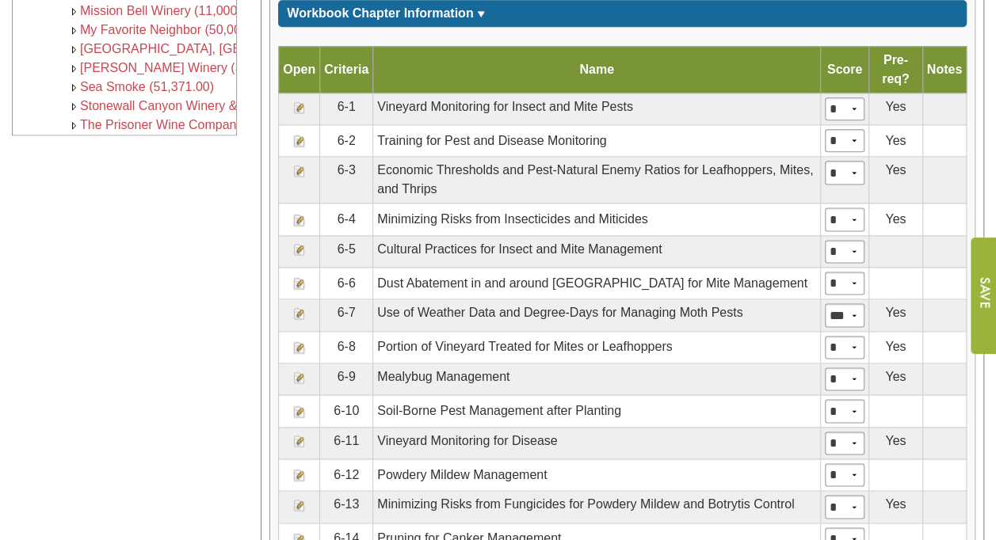
click at [296, 277] on img at bounding box center [299, 283] width 13 height 13
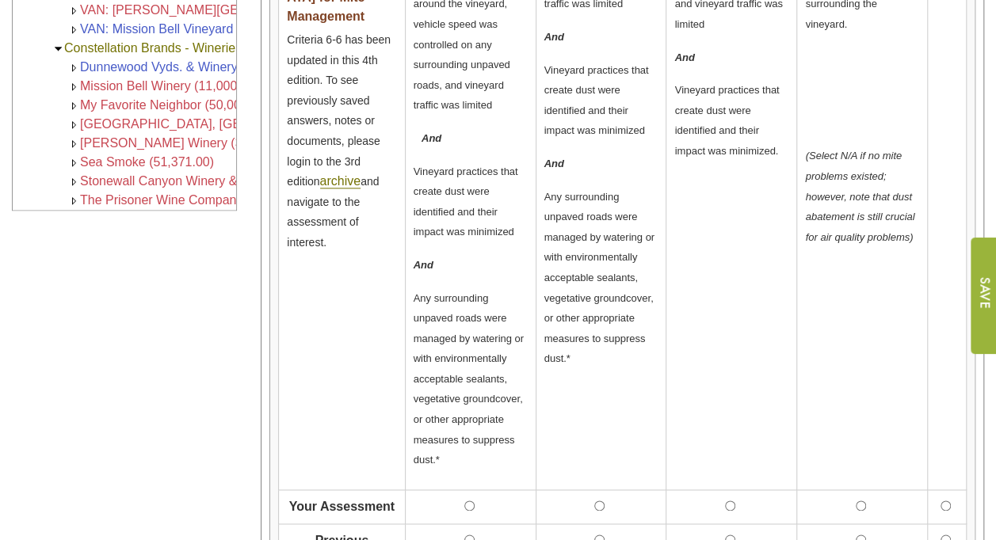
scroll to position [873, 0]
drag, startPoint x: 437, startPoint y: 452, endPoint x: 446, endPoint y: 260, distance: 192.0
click at [446, 260] on td "A permanent cover crop** (annual or perennial on all rows) was maintained in an…" at bounding box center [470, 197] width 131 height 586
click at [578, 410] on td "Vehicle speed was controlled on any surrounding unpaved roads and vineyard traf…" at bounding box center [601, 197] width 131 height 586
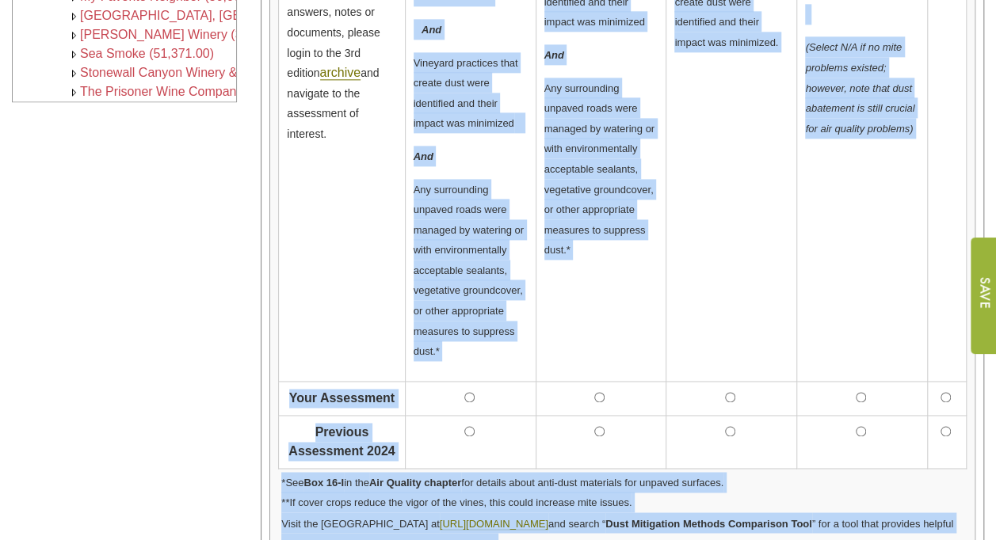
scroll to position [1216, 0]
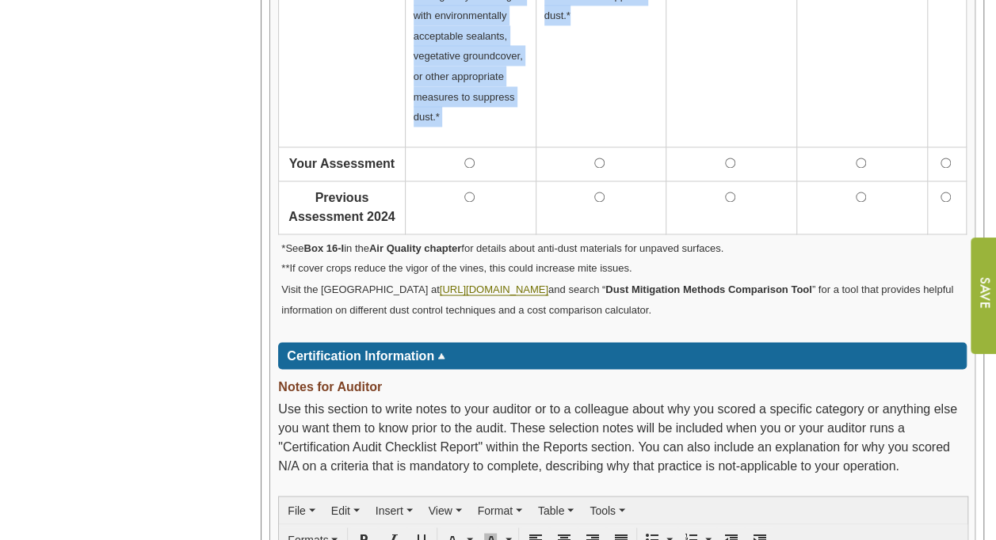
drag, startPoint x: 414, startPoint y: 108, endPoint x: 610, endPoint y: 33, distance: 210.2
copy tr "A permanent cover crop** (annual or perennial on all rows) was maintained in an…"
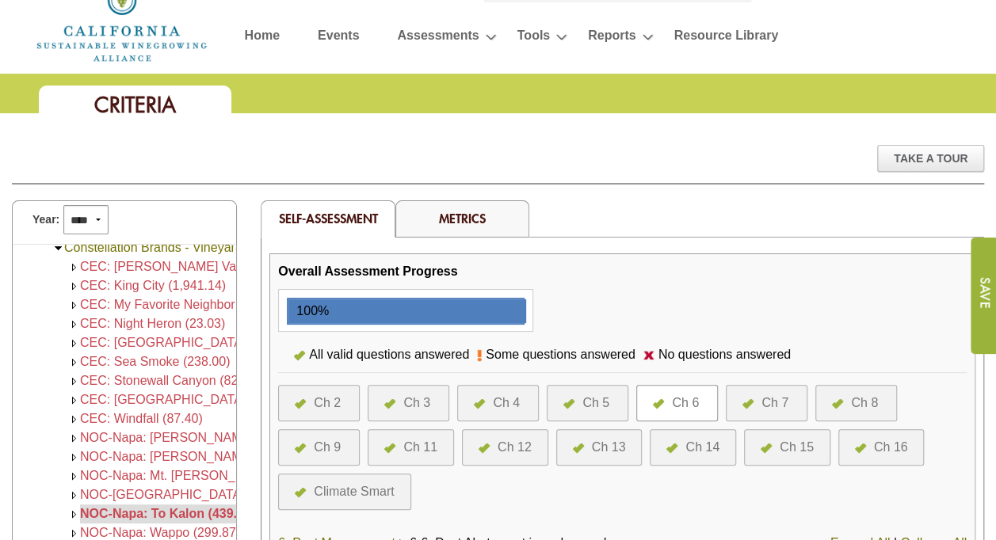
scroll to position [0, 0]
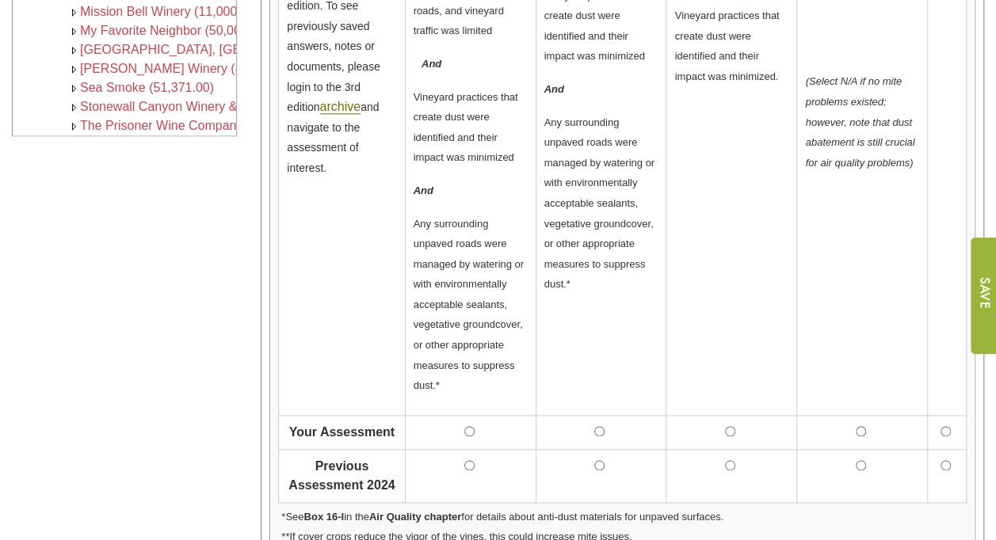
click at [349, 324] on td "6-6. Dust Abatement in and around Vineyards for Mite Management Criteria 6-6 ha…" at bounding box center [342, 123] width 126 height 586
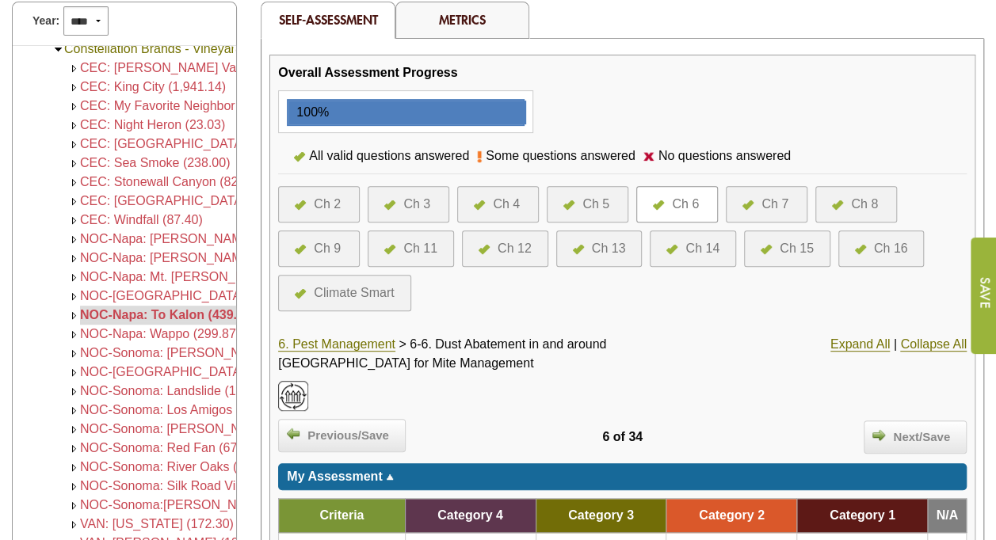
scroll to position [235, 0]
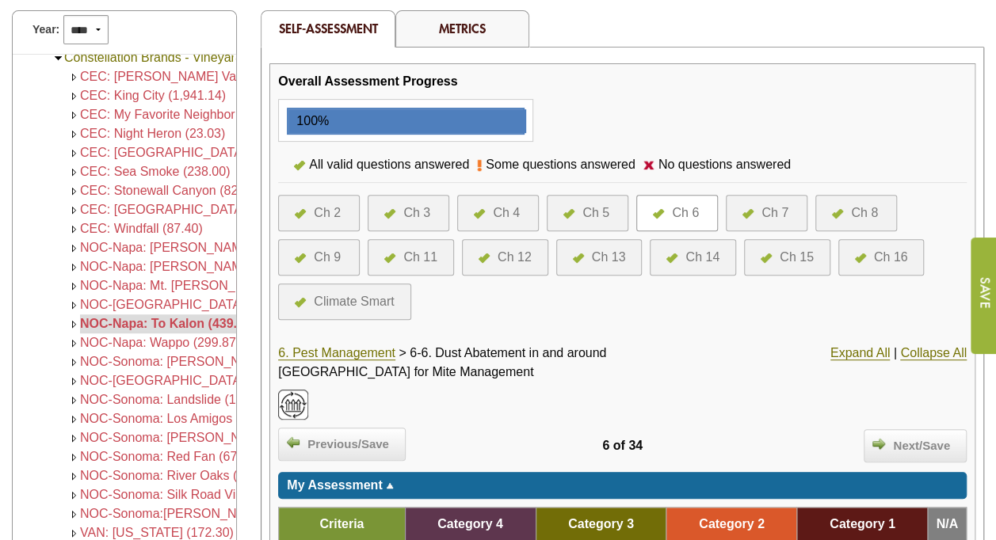
click at [356, 338] on div "6. Pest Management > 6-6. Dust Abatement in and around Vineyards for Mite Manag…" at bounding box center [622, 378] width 689 height 84
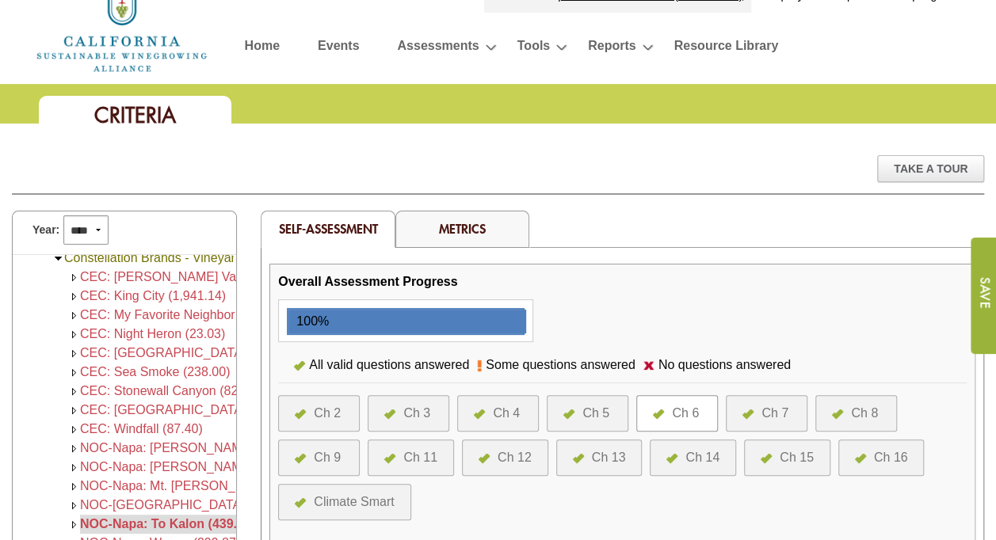
scroll to position [0, 0]
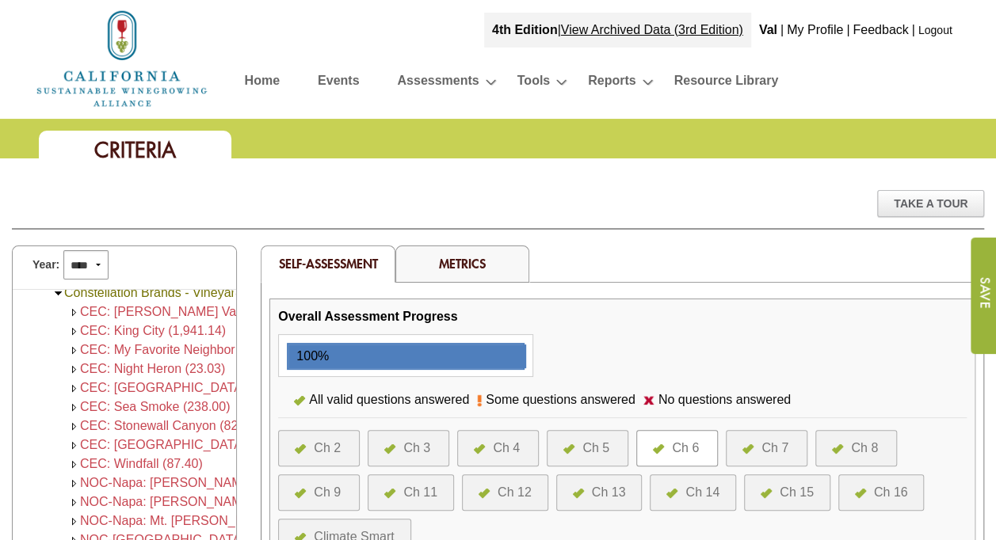
click at [421, 439] on div "Ch 3" at bounding box center [416, 448] width 27 height 19
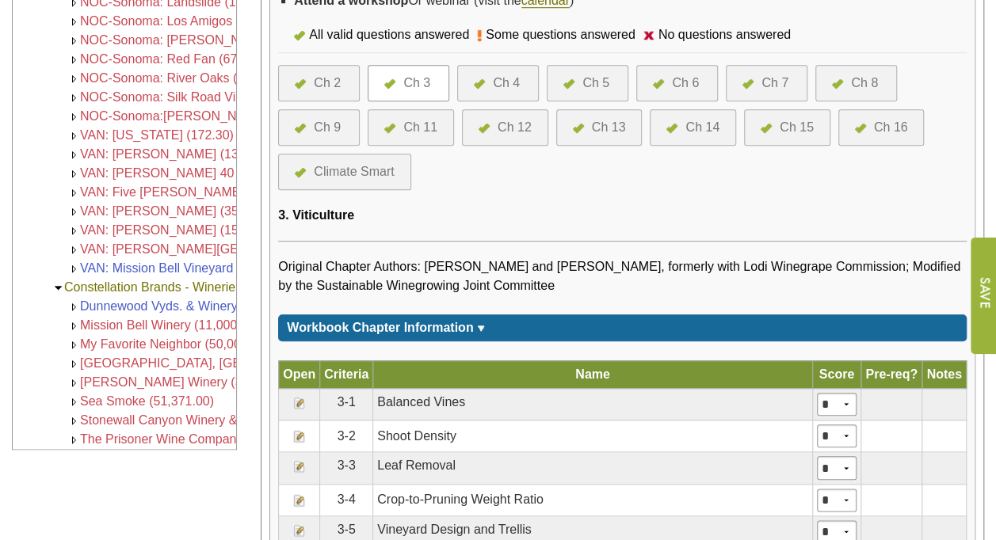
scroll to position [619, 0]
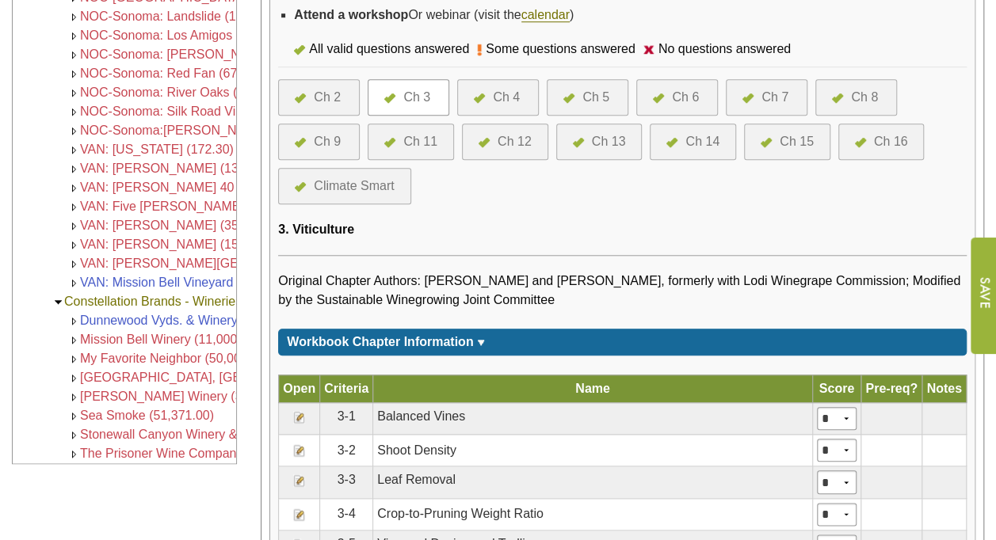
click at [480, 94] on img at bounding box center [479, 99] width 11 height 10
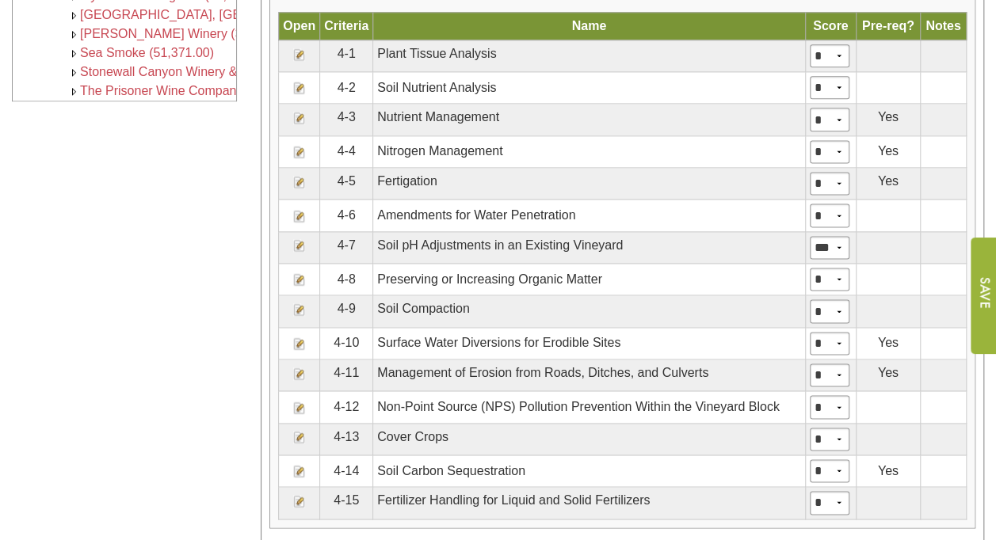
scroll to position [983, 0]
click at [304, 430] on img at bounding box center [299, 436] width 13 height 13
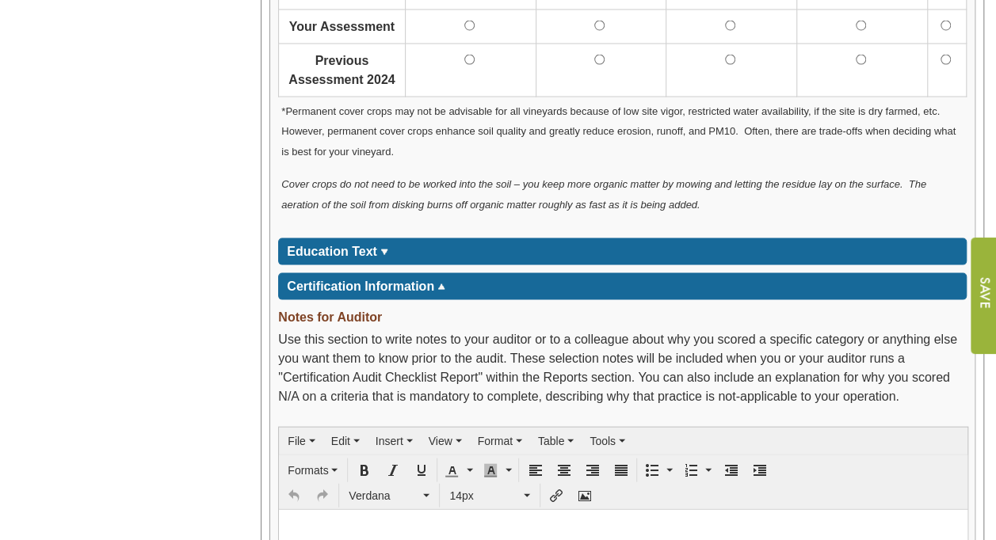
scroll to position [1522, 0]
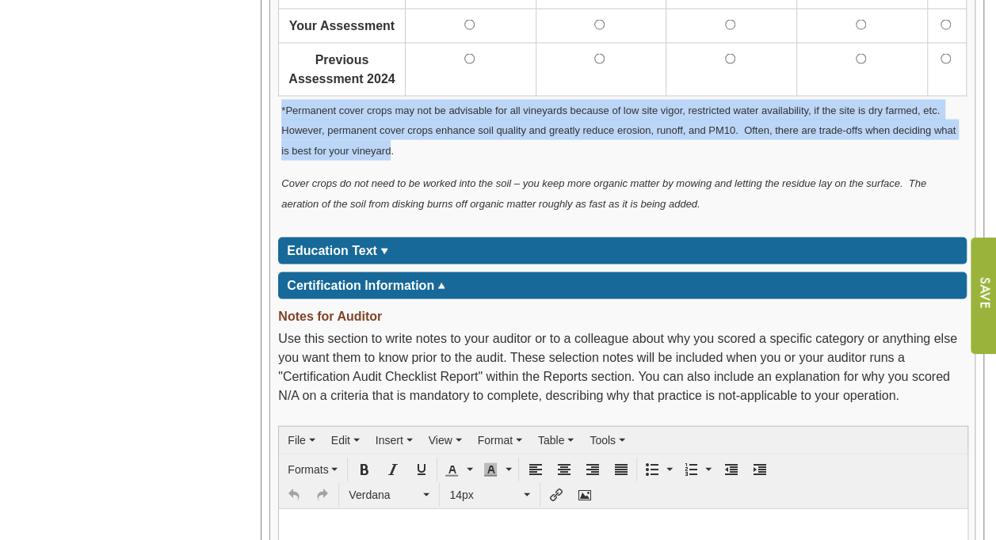
drag, startPoint x: 389, startPoint y: 144, endPoint x: 281, endPoint y: 104, distance: 115.8
click at [281, 105] on span "*Permanent cover crops may not be advisable for all vineyards because of low si…" at bounding box center [618, 131] width 674 height 52
copy span "*Permanent cover crops may not be advisable for all vineyards because of low si…"
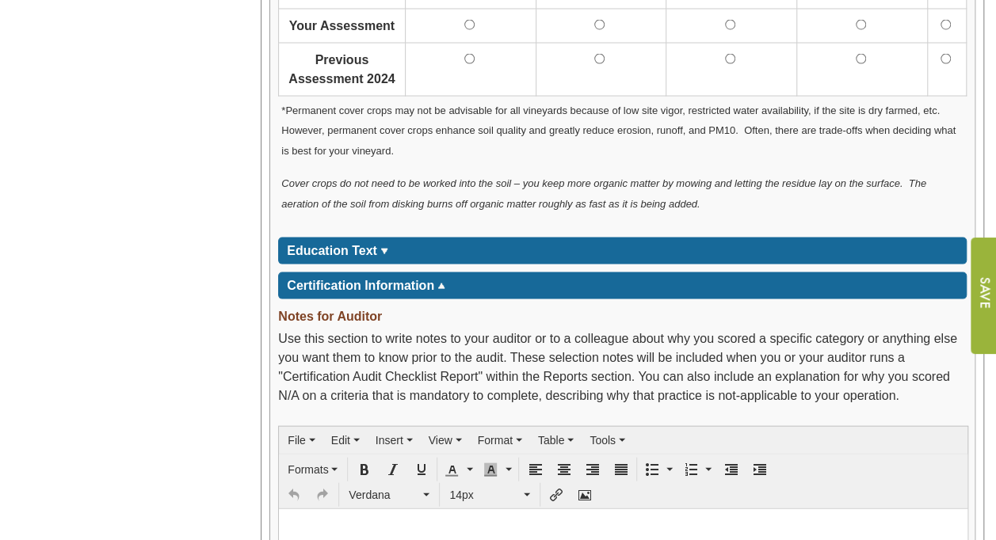
click at [399, 212] on div "*Permanent cover crops may not be advisable for all vineyards because of low si…" at bounding box center [622, 163] width 689 height 133
click at [386, 242] on td "*****" at bounding box center [382, 251] width 11 height 19
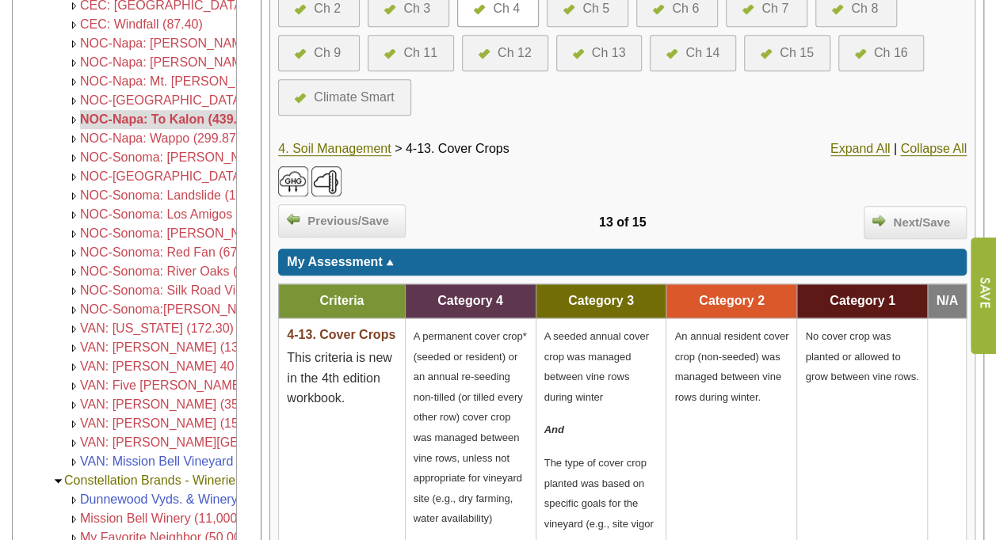
scroll to position [441, 0]
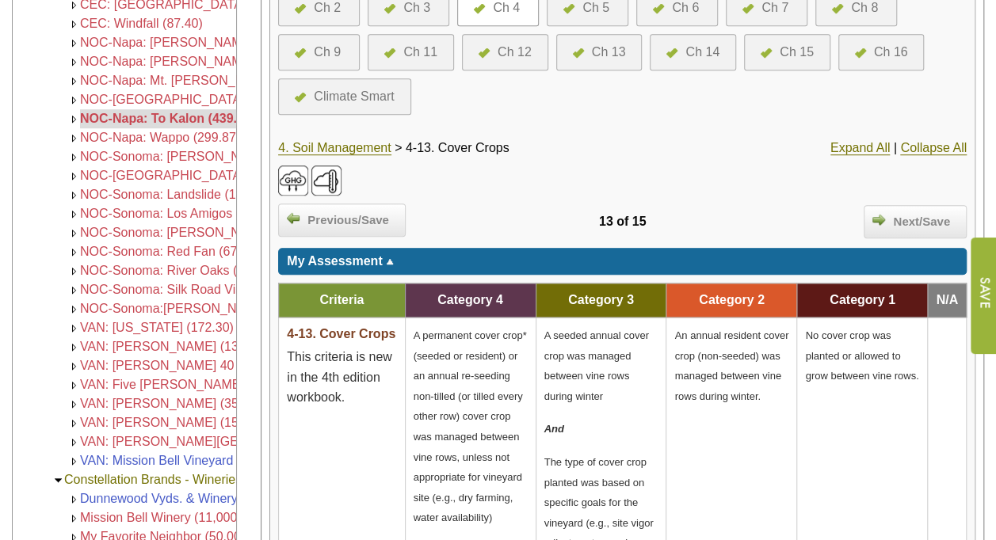
click at [422, 11] on div "Ch 3" at bounding box center [416, 7] width 27 height 19
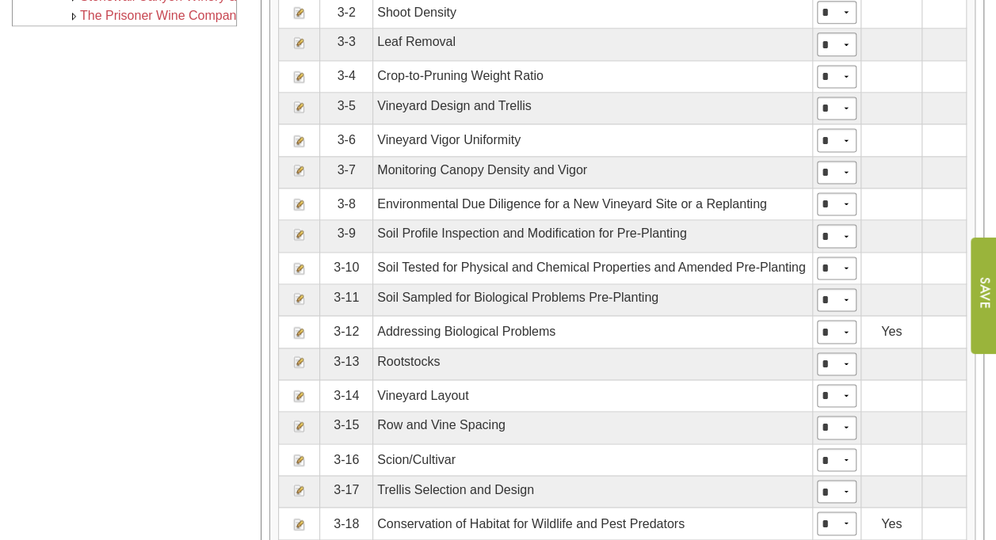
scroll to position [1059, 0]
click at [300, 162] on img at bounding box center [299, 168] width 13 height 13
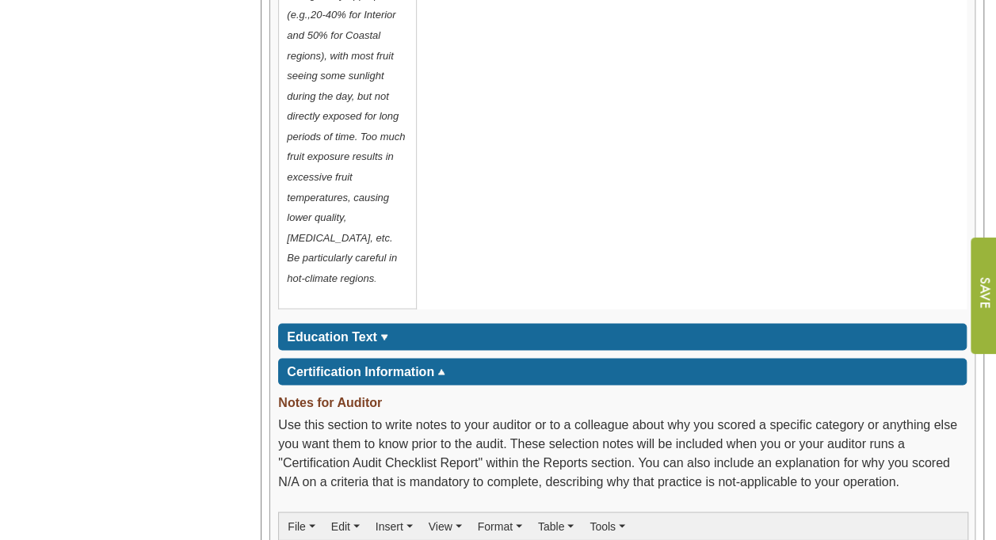
scroll to position [1197, 0]
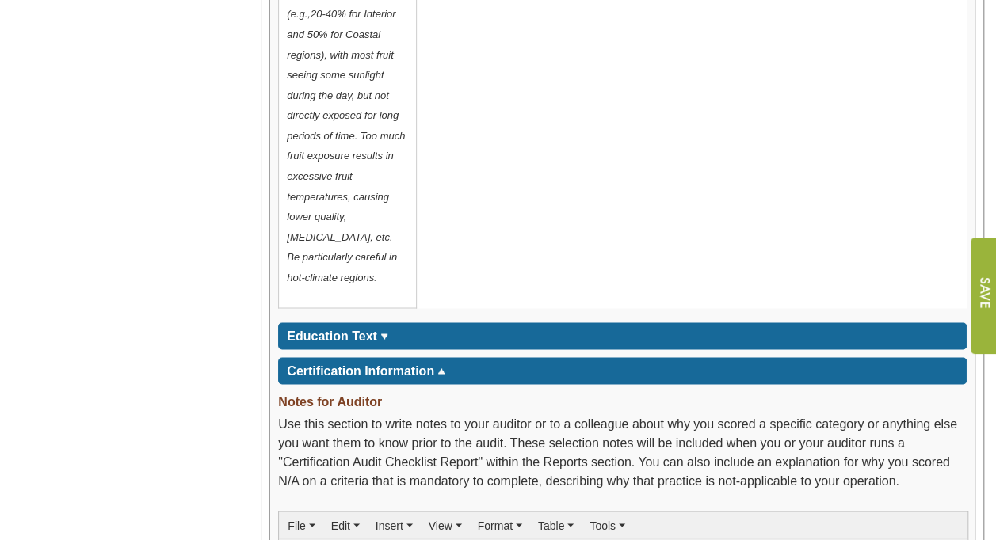
click at [370, 329] on span "Education Text" at bounding box center [332, 335] width 90 height 13
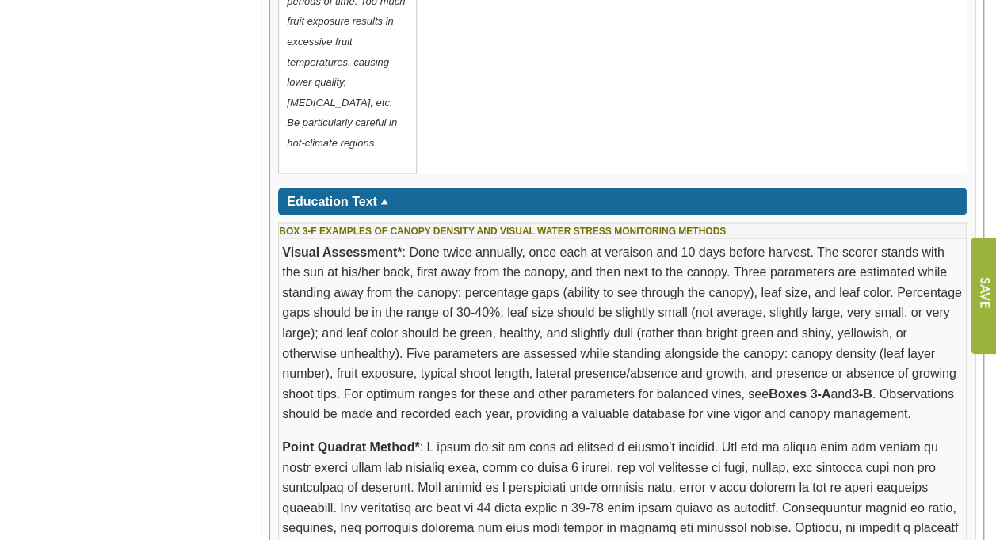
scroll to position [1333, 0]
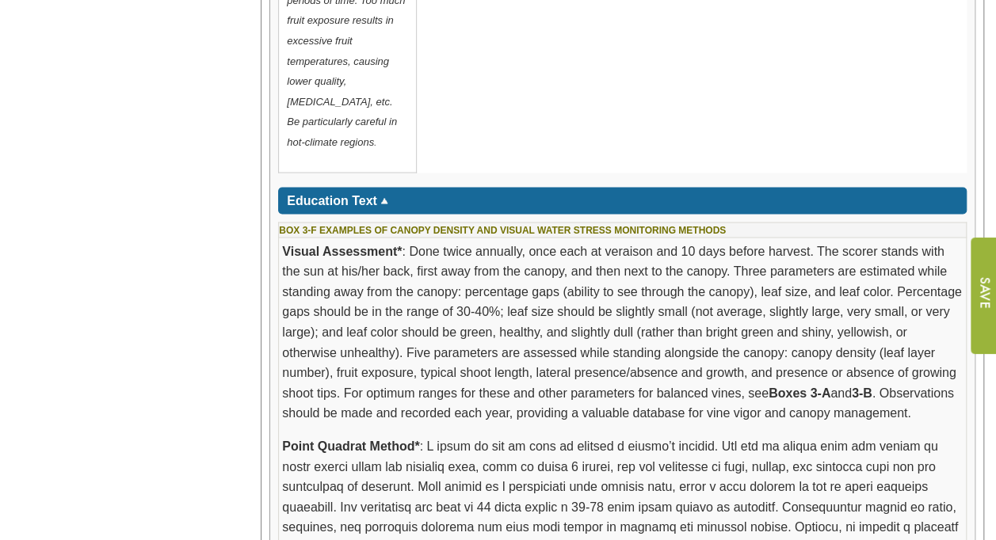
click at [279, 222] on td "BOX 3-F EXAMPLES OF CANOPY DENSITY AND VISUAL WATER STRESS MONITORING METHODS" at bounding box center [623, 229] width 688 height 15
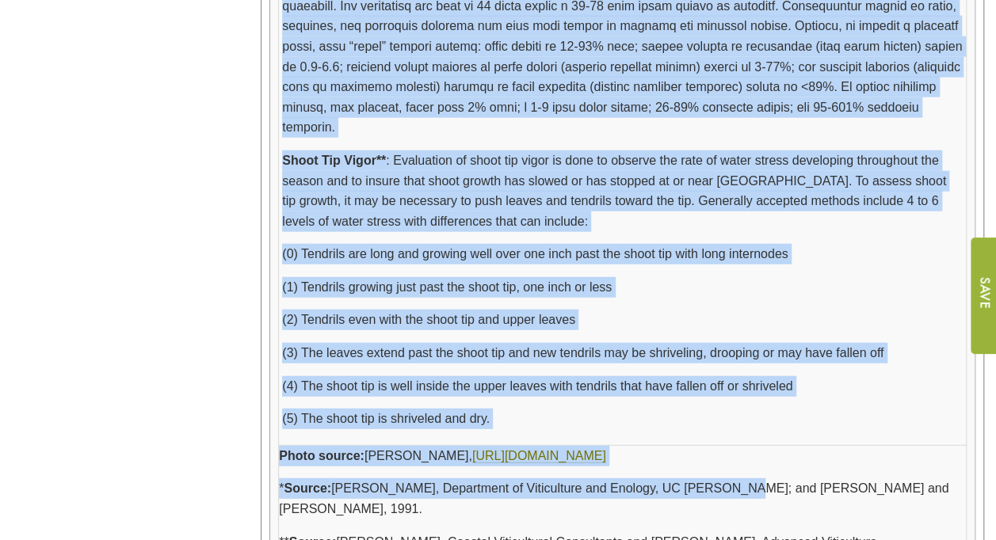
scroll to position [1868, 0]
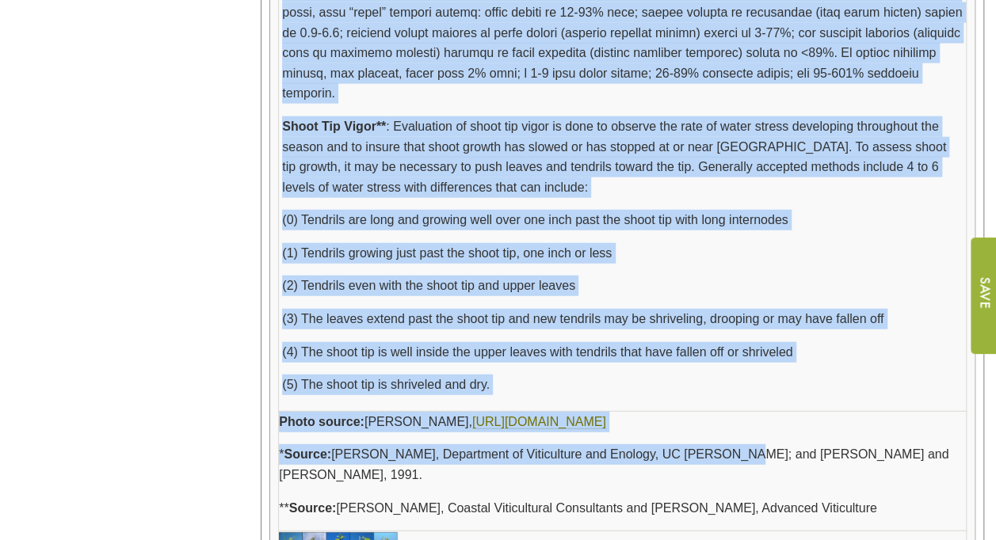
drag, startPoint x: 278, startPoint y: 201, endPoint x: 707, endPoint y: 347, distance: 452.8
click at [707, 347] on tbody "BOX 3-F EXAMPLES OF CANOPY DENSITY AND VISUAL WATER STRESS MONITORING METHODS V…" at bounding box center [623, 132] width 688 height 891
copy tbody "BOX 3-F EXAMPLES OF CANOPY DENSITY AND VISUAL WATER STRESS MONITORING METHODS V…"
click at [328, 375] on p "(5) The shoot tip is shriveled and dry." at bounding box center [622, 385] width 681 height 21
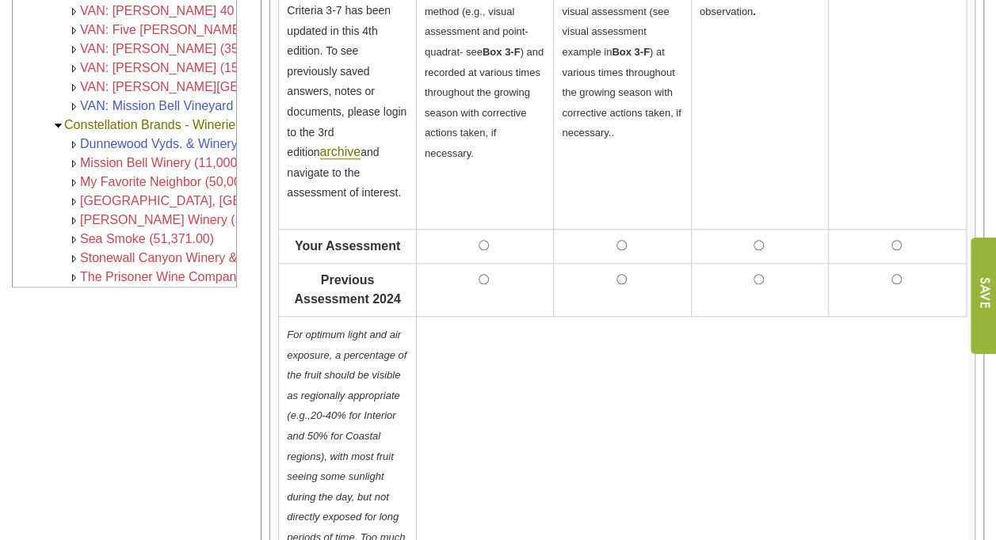
scroll to position [656, 0]
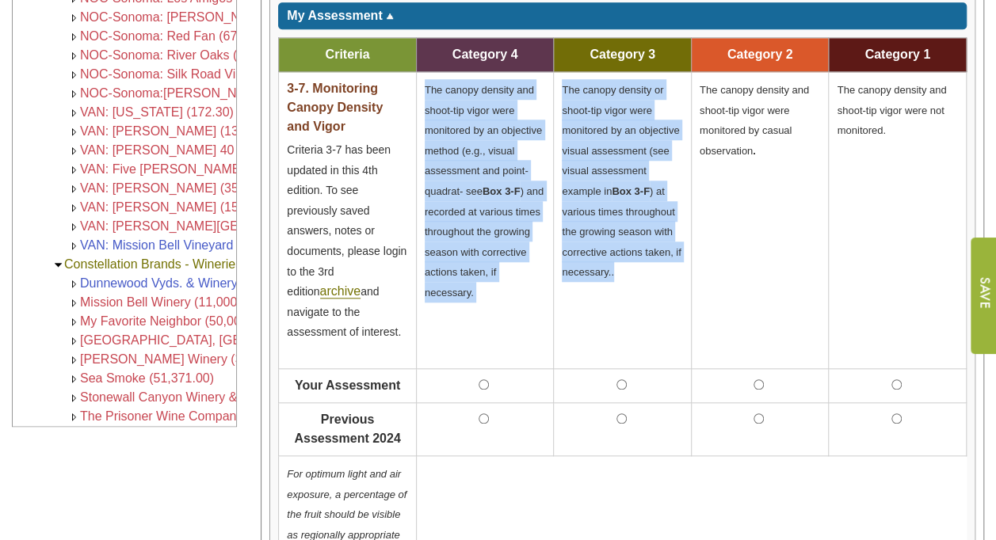
drag, startPoint x: 425, startPoint y: 82, endPoint x: 614, endPoint y: 267, distance: 264.5
click at [614, 267] on tr "3-7. Monitoring Canopy Density and Vigor Criteria 3-7 has been updated in this …" at bounding box center [623, 220] width 688 height 297
copy tr "The canopy density and shoot-tip vigor were monitored by an objective method (e…"
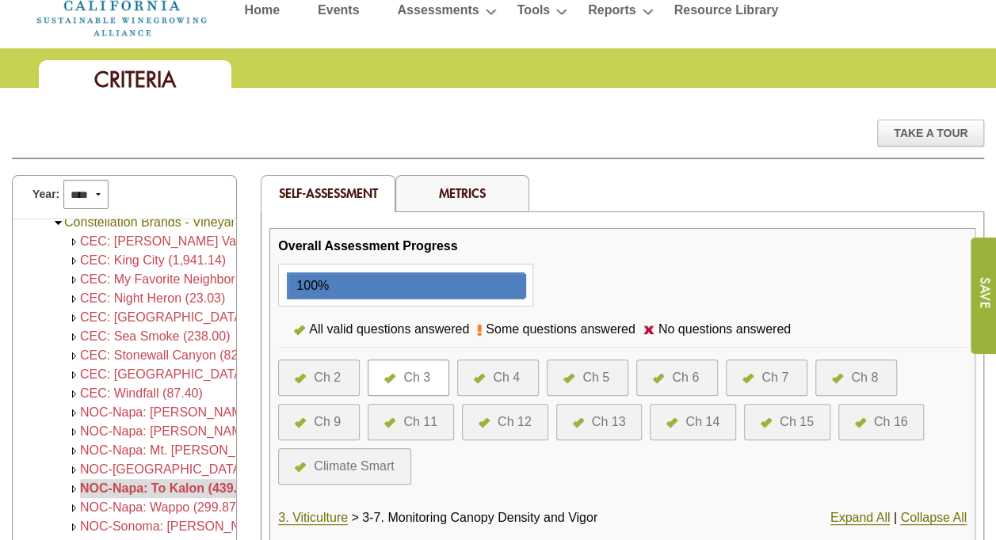
scroll to position [77, 0]
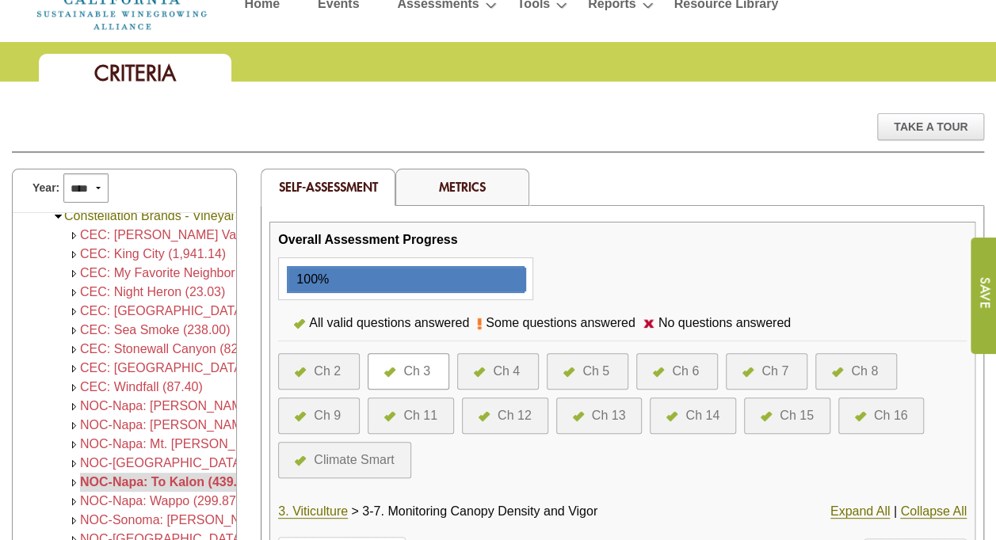
click at [686, 367] on div "Ch 6" at bounding box center [685, 371] width 27 height 19
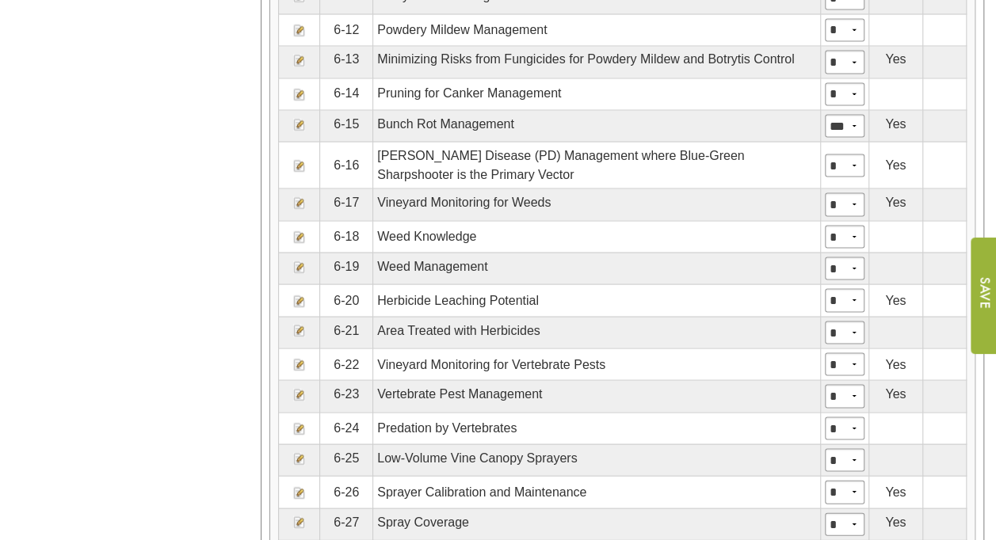
scroll to position [1394, 0]
click at [295, 422] on img at bounding box center [299, 428] width 13 height 13
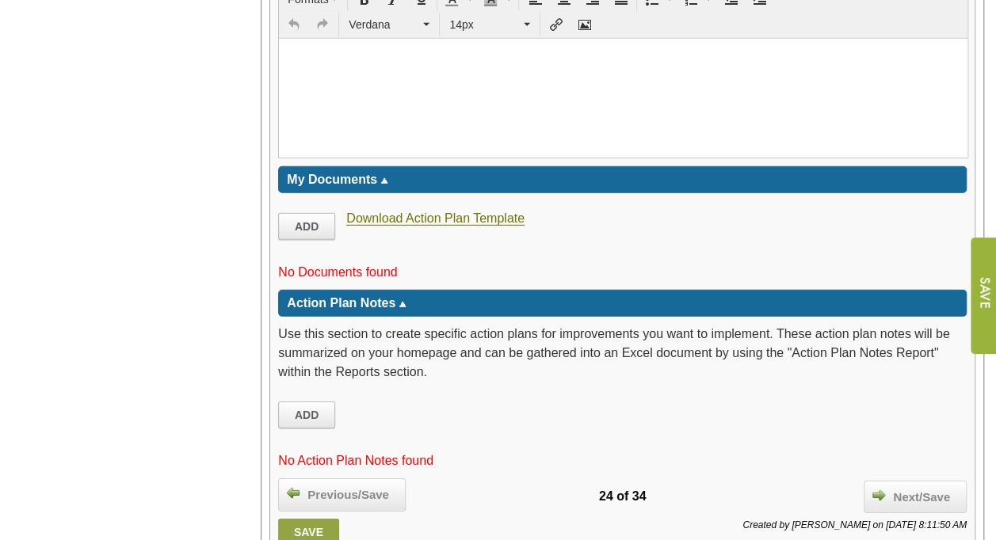
scroll to position [2247, 0]
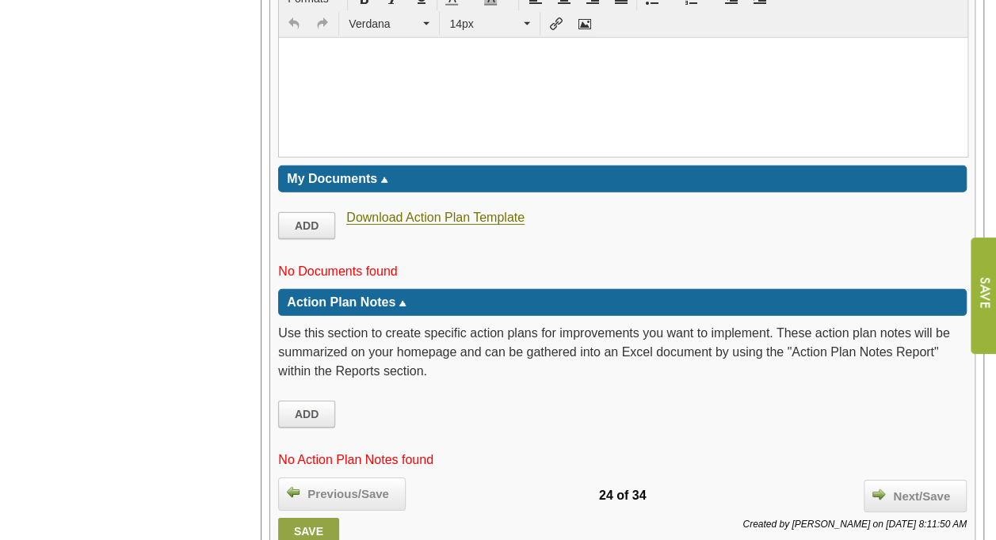
click at [754, 74] on html at bounding box center [623, 56] width 689 height 36
